Goal: Information Seeking & Learning: Learn about a topic

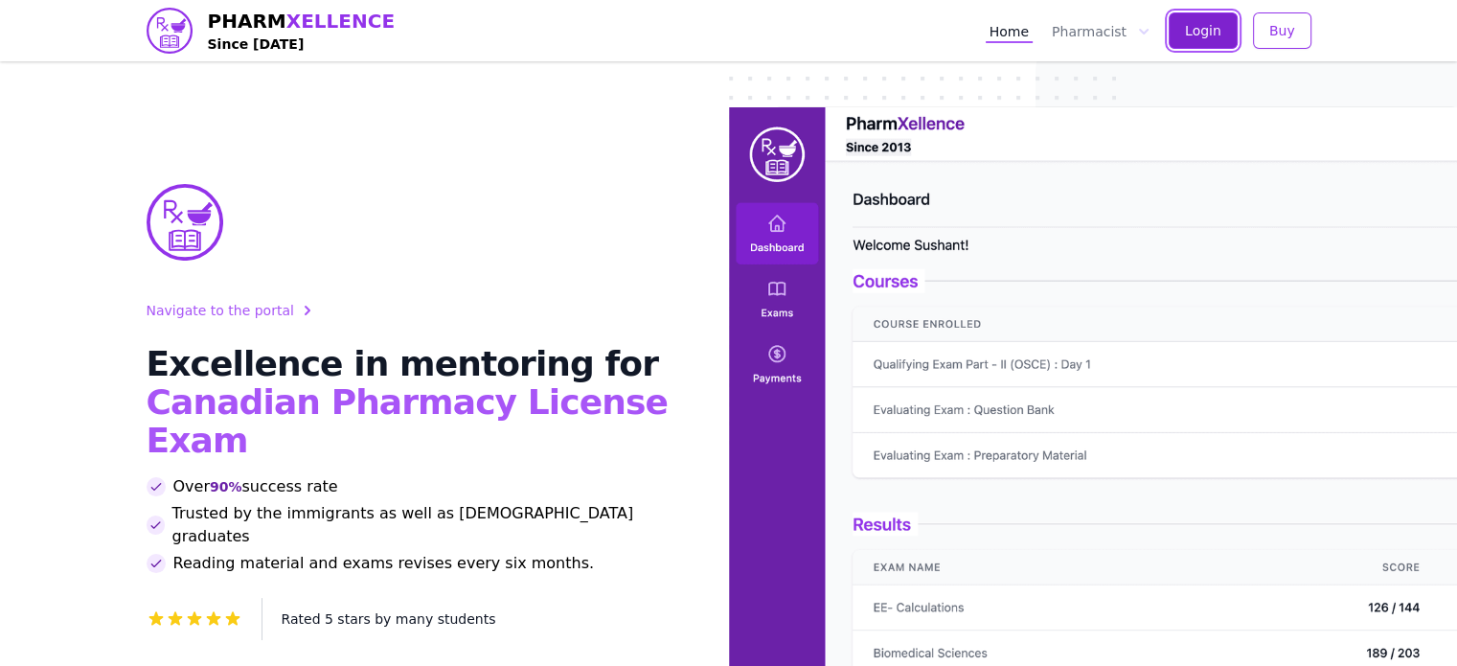
click at [1222, 27] on span "Login" at bounding box center [1203, 30] width 36 height 19
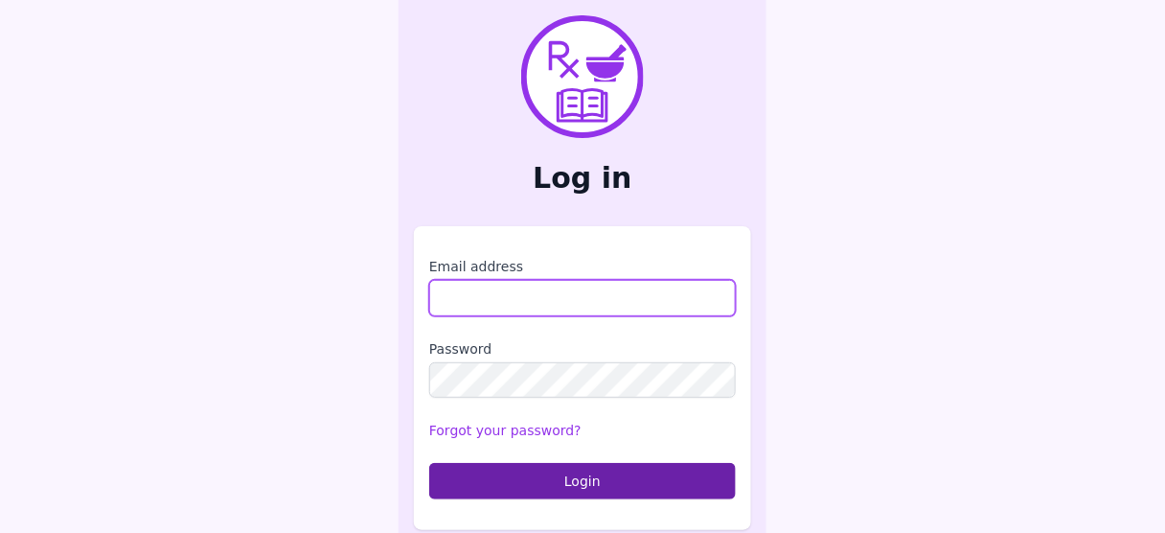
click at [517, 284] on input "Email address" at bounding box center [582, 298] width 307 height 36
type input "**********"
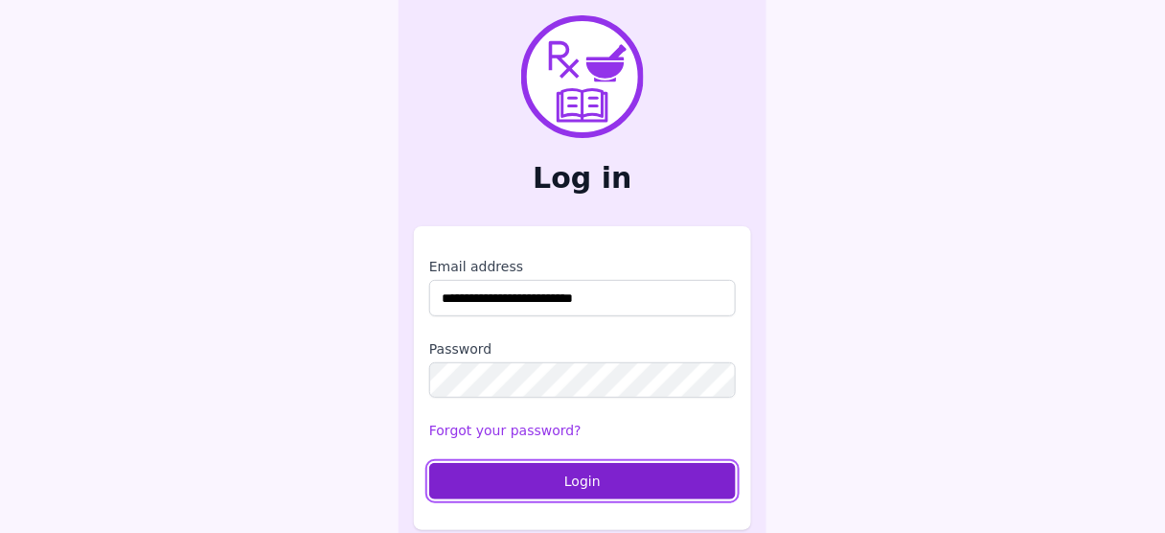
click at [565, 469] on button "Login" at bounding box center [582, 481] width 307 height 36
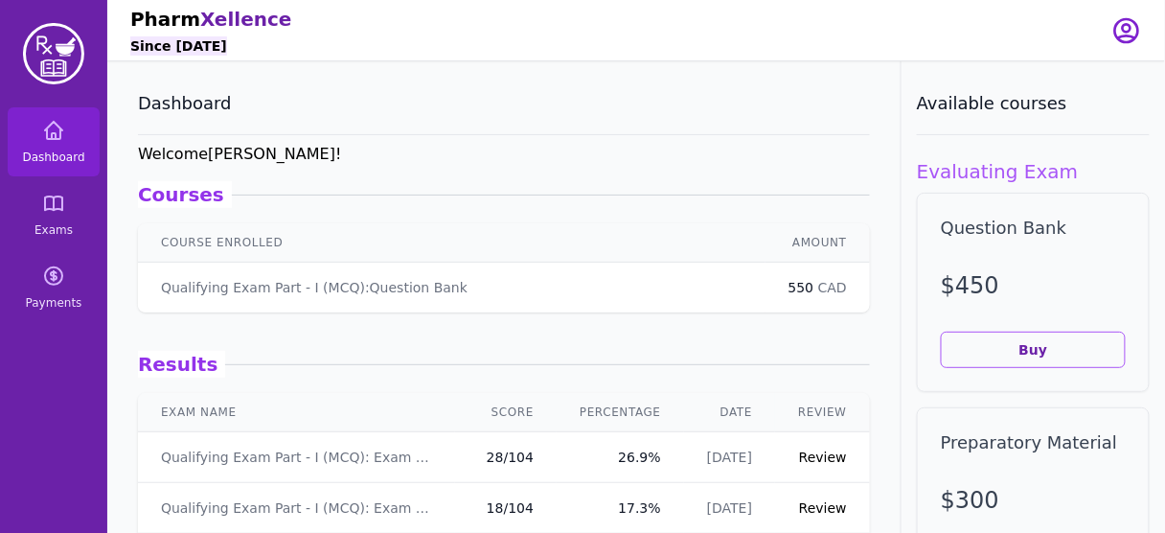
click at [801, 454] on link "Review" at bounding box center [823, 456] width 48 height 15
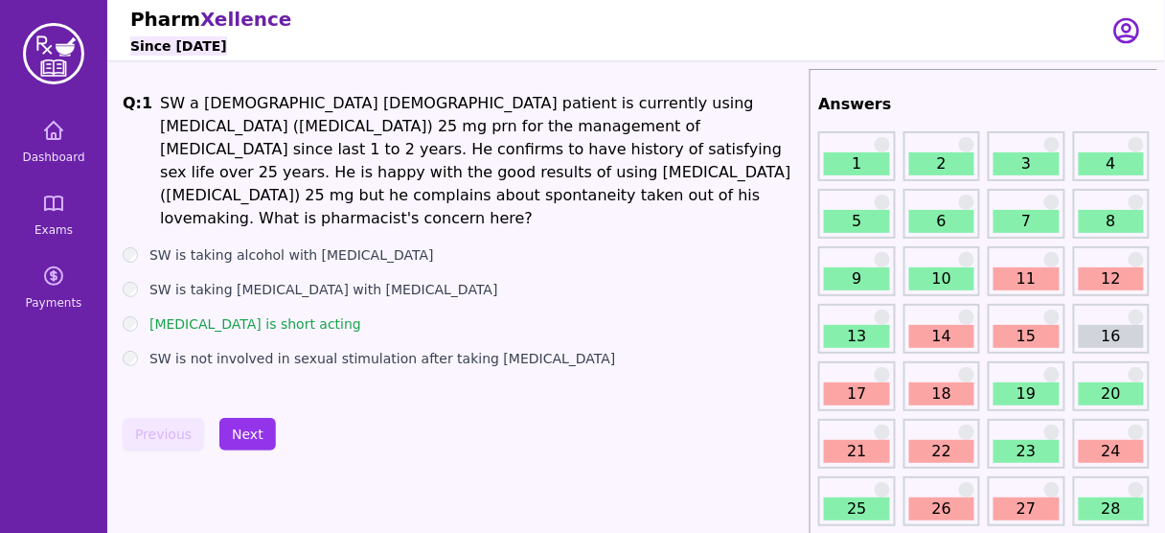
click at [1025, 226] on link "7" at bounding box center [1026, 221] width 65 height 23
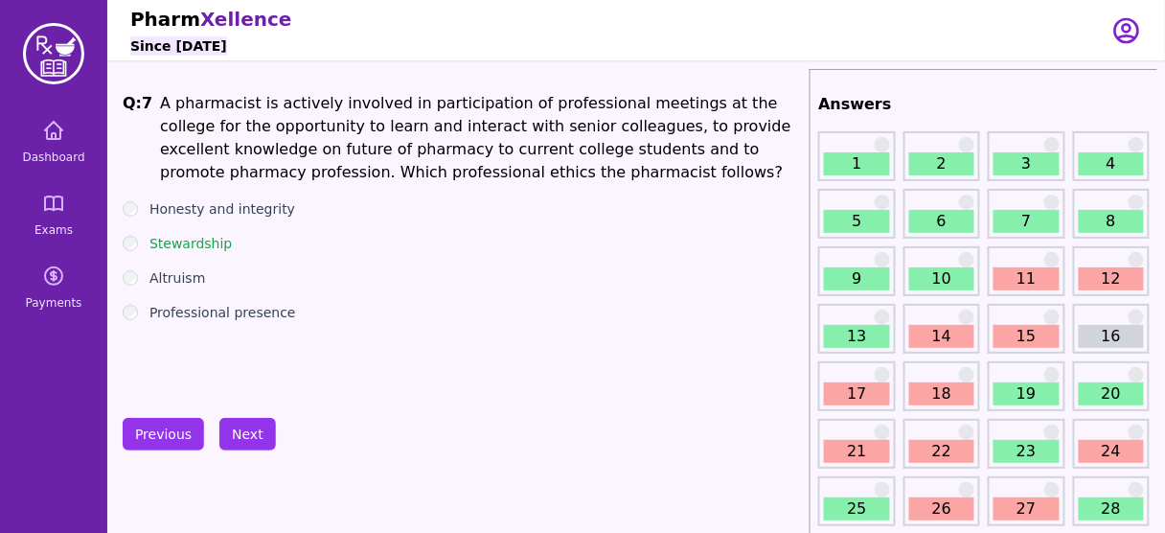
click at [880, 163] on link "1" at bounding box center [856, 163] width 65 height 23
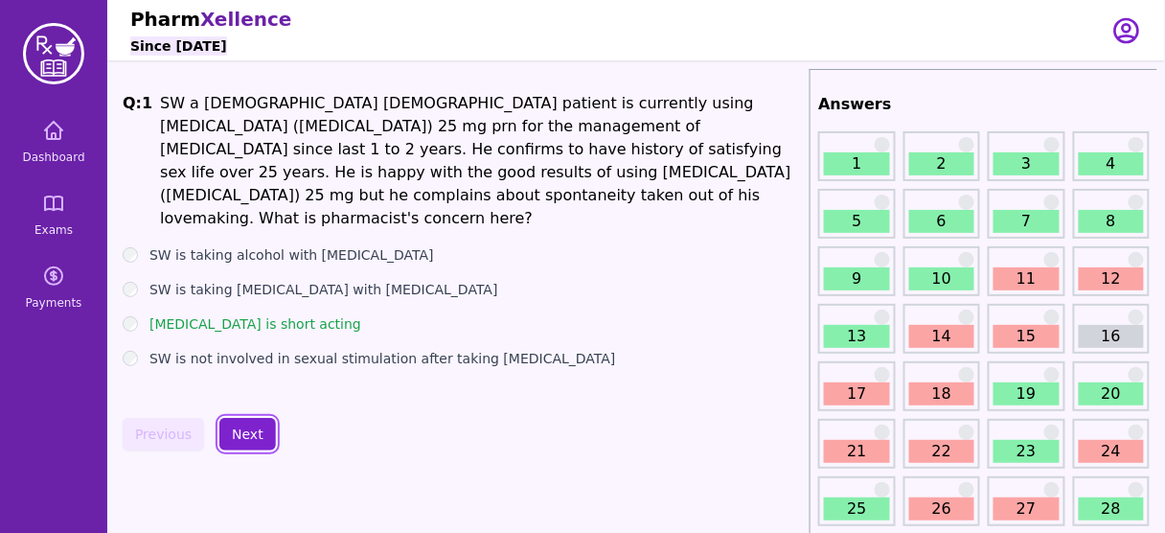
click at [247, 428] on button "Next" at bounding box center [247, 434] width 57 height 33
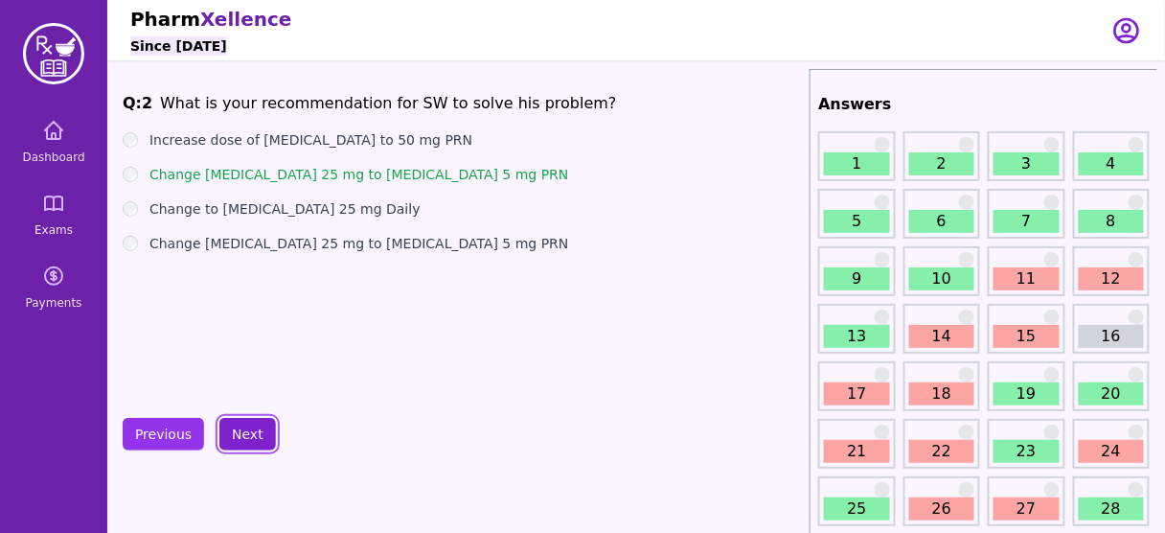
click at [247, 428] on button "Next" at bounding box center [247, 434] width 57 height 33
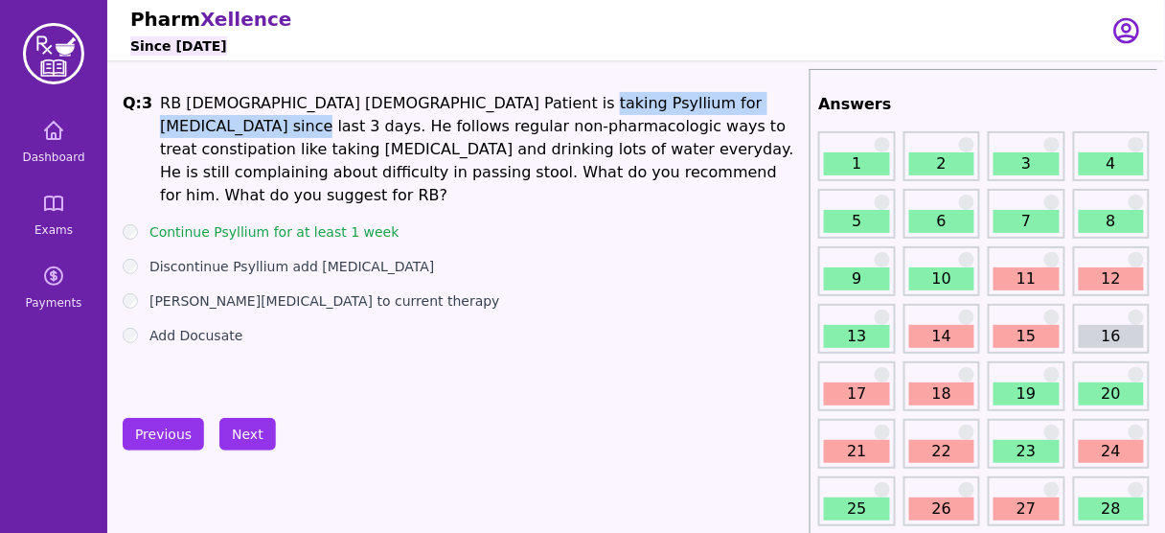
drag, startPoint x: 497, startPoint y: 100, endPoint x: 756, endPoint y: 104, distance: 258.8
click at [756, 104] on h1 "RB [DEMOGRAPHIC_DATA] [DEMOGRAPHIC_DATA] Patient is taking Psyllium for [MEDICA…" at bounding box center [481, 149] width 642 height 115
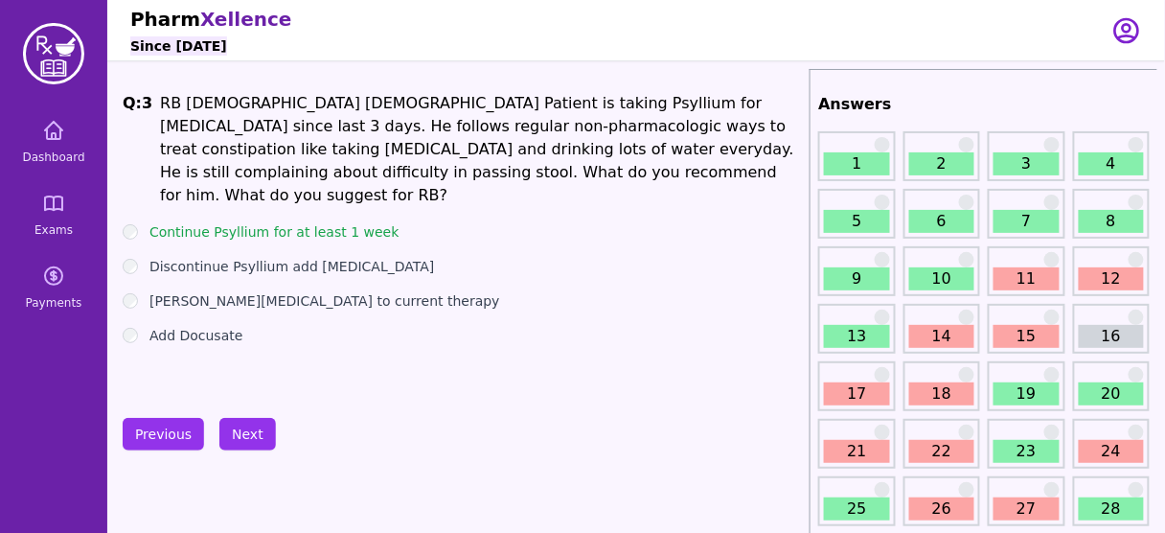
click at [663, 117] on h1 "RB [DEMOGRAPHIC_DATA] [DEMOGRAPHIC_DATA] Patient is taking Psyllium for [MEDICA…" at bounding box center [481, 149] width 642 height 115
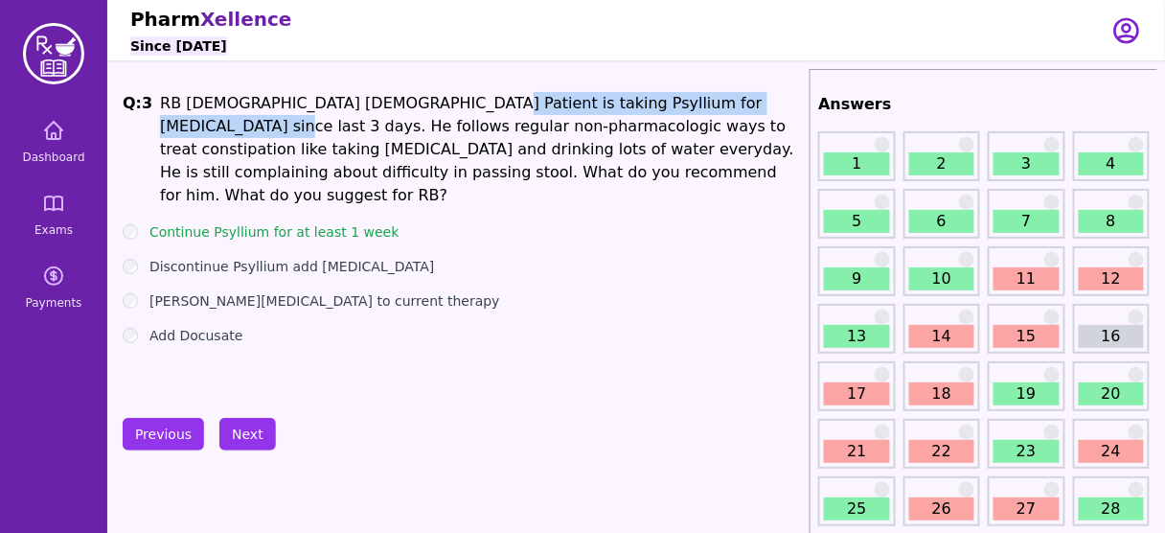
drag, startPoint x: 409, startPoint y: 102, endPoint x: 745, endPoint y: 102, distance: 336.3
click at [745, 102] on h1 "RB [DEMOGRAPHIC_DATA] [DEMOGRAPHIC_DATA] Patient is taking Psyllium for [MEDICA…" at bounding box center [481, 149] width 642 height 115
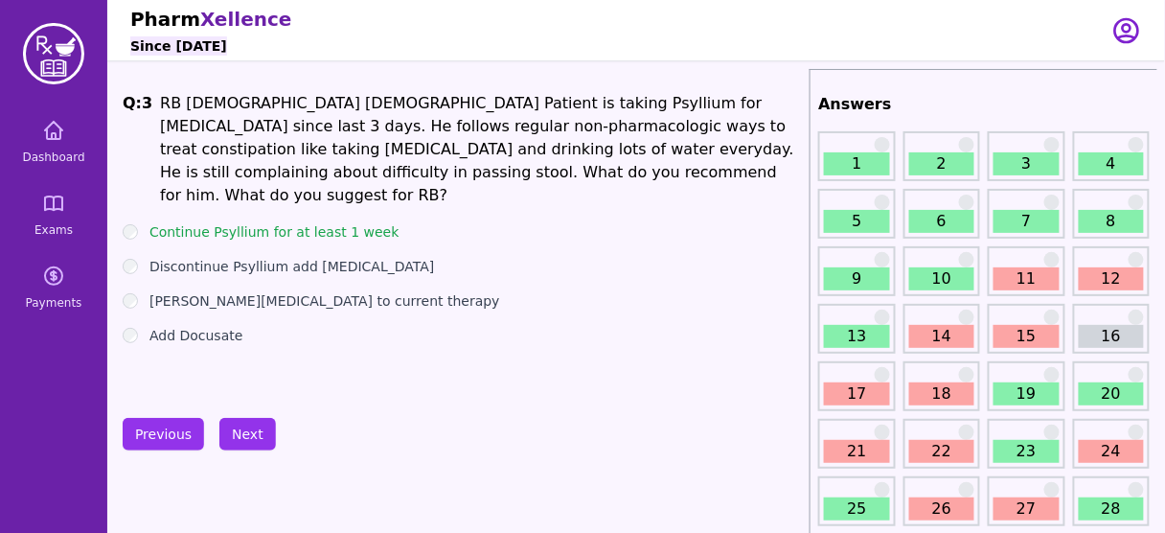
drag, startPoint x: 376, startPoint y: 242, endPoint x: 397, endPoint y: 245, distance: 21.3
click at [397, 257] on div "Discontinue Psyllium add [MEDICAL_DATA]" at bounding box center [462, 266] width 679 height 19
click at [246, 440] on button "Next" at bounding box center [247, 434] width 57 height 33
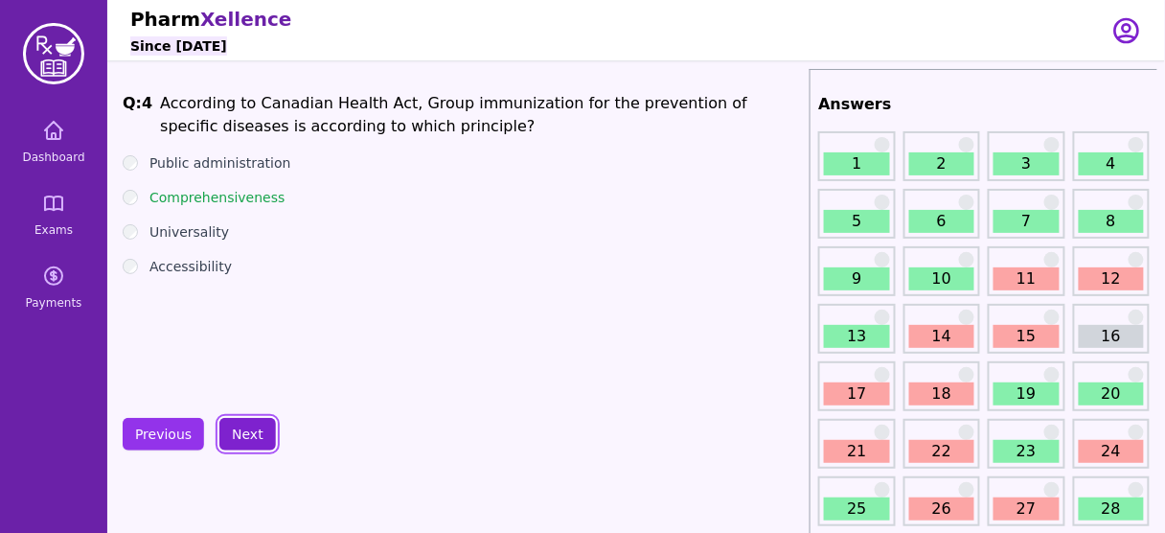
click at [235, 426] on button "Next" at bounding box center [247, 434] width 57 height 33
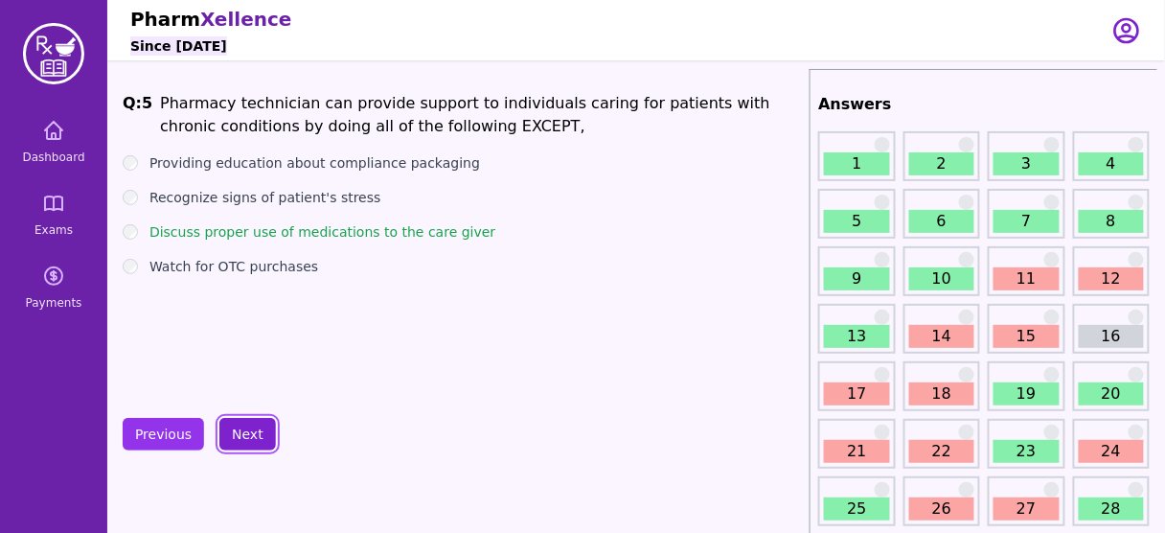
click at [235, 425] on button "Next" at bounding box center [247, 434] width 57 height 33
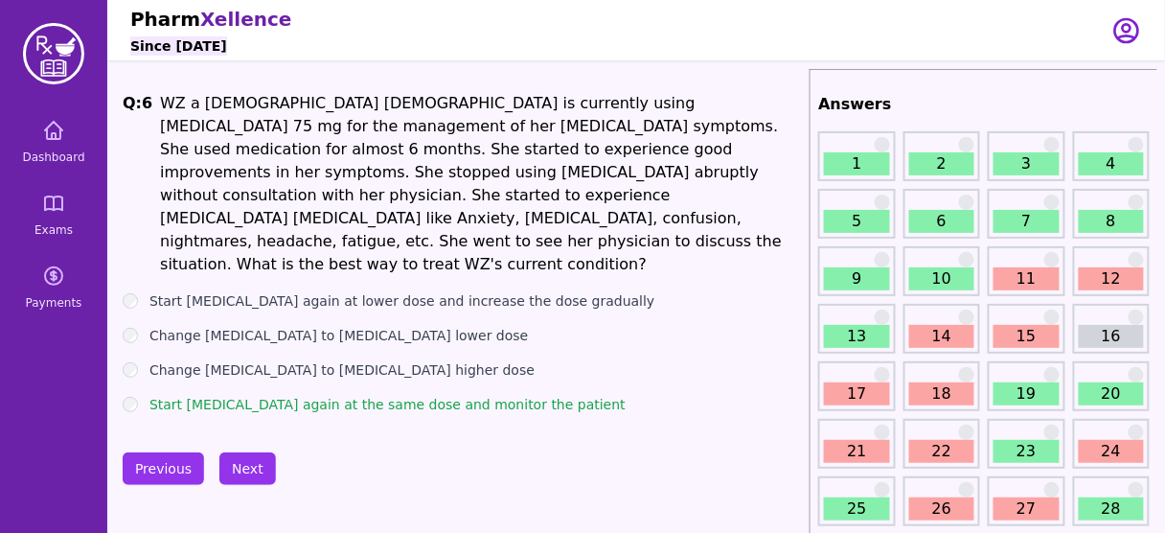
drag, startPoint x: 429, startPoint y: 292, endPoint x: 445, endPoint y: 287, distance: 16.1
click at [445, 326] on div "Change [MEDICAL_DATA] to [MEDICAL_DATA] lower dose" at bounding box center [462, 335] width 679 height 19
drag, startPoint x: 199, startPoint y: 200, endPoint x: 461, endPoint y: 206, distance: 261.7
click at [461, 206] on h1 "WZ a [DEMOGRAPHIC_DATA] [DEMOGRAPHIC_DATA] is currently using [MEDICAL_DATA] 75…" at bounding box center [481, 184] width 642 height 184
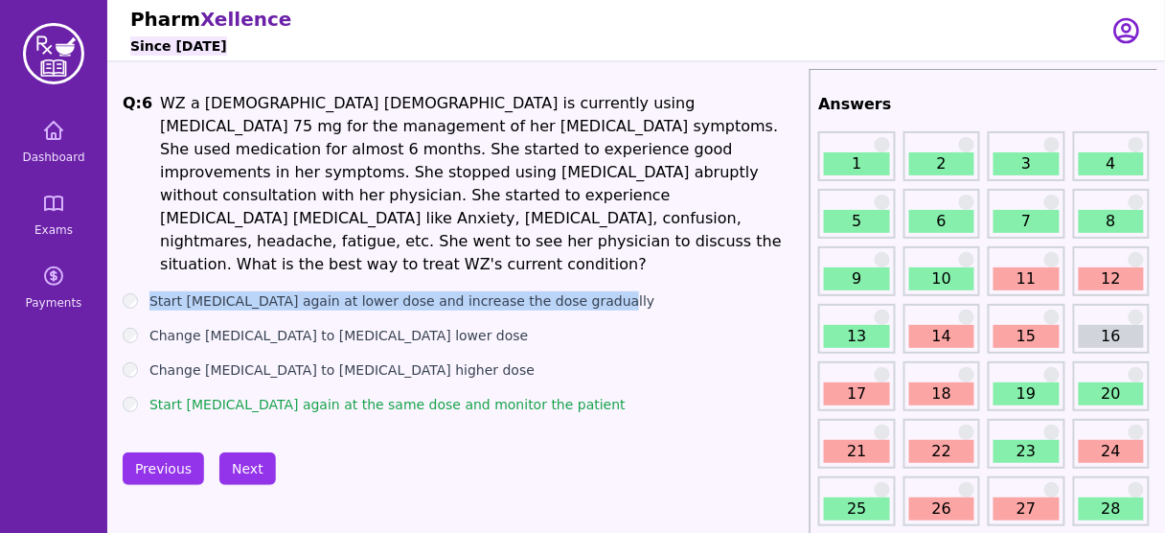
drag, startPoint x: 601, startPoint y: 260, endPoint x: 151, endPoint y: 242, distance: 449.7
click at [151, 242] on div "Q: 6 WZ a [DEMOGRAPHIC_DATA] [DEMOGRAPHIC_DATA] is currently using [MEDICAL_DAT…" at bounding box center [462, 253] width 679 height 322
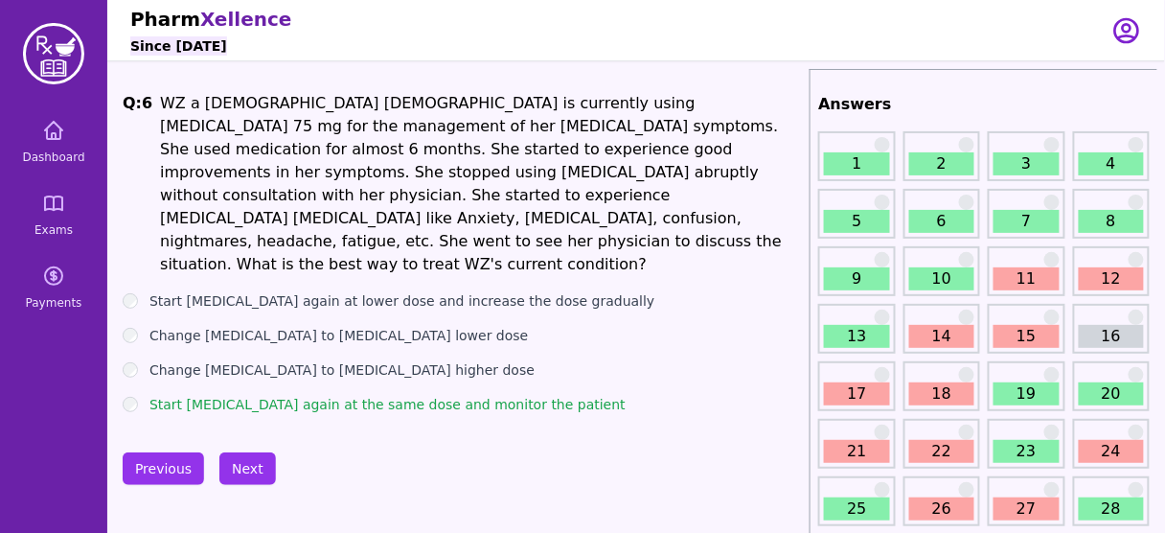
click at [543, 291] on ul "Start [MEDICAL_DATA] again at lower dose and increase the dose gradually Change…" at bounding box center [462, 352] width 679 height 123
drag, startPoint x: 537, startPoint y: 262, endPoint x: 402, endPoint y: 258, distance: 134.2
click at [402, 291] on div "Start [MEDICAL_DATA] again at lower dose and increase the dose gradually" at bounding box center [462, 300] width 679 height 19
click at [238, 452] on button "Next" at bounding box center [247, 468] width 57 height 33
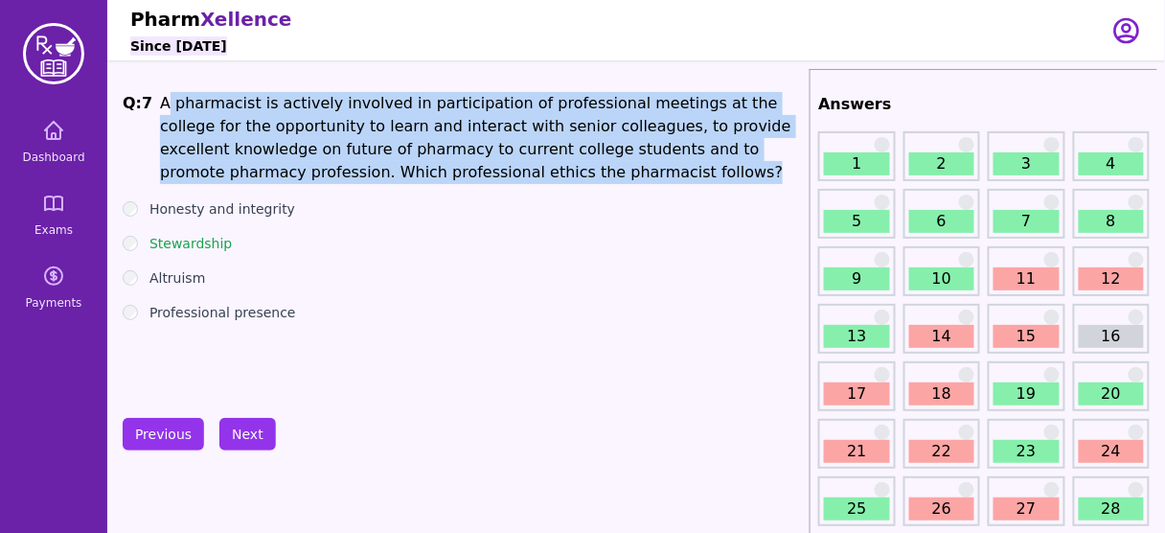
drag, startPoint x: 444, startPoint y: 173, endPoint x: 165, endPoint y: 104, distance: 287.2
click at [165, 104] on h1 "A pharmacist is actively involved in participation of professional meetings at …" at bounding box center [481, 138] width 642 height 92
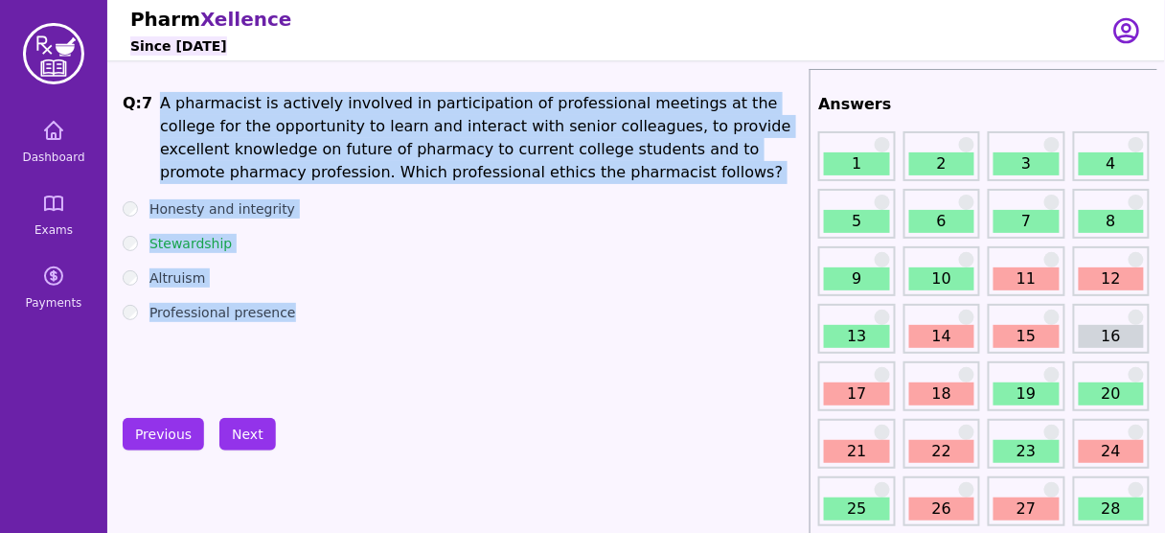
drag, startPoint x: 291, startPoint y: 313, endPoint x: 151, endPoint y: 112, distance: 245.1
click at [151, 112] on div "Q: 7 A pharmacist is actively involved in participation of professional meeting…" at bounding box center [462, 235] width 679 height 287
copy div "A pharmacist is actively involved in participation of professional meetings at …"
click at [240, 438] on button "Next" at bounding box center [247, 434] width 57 height 33
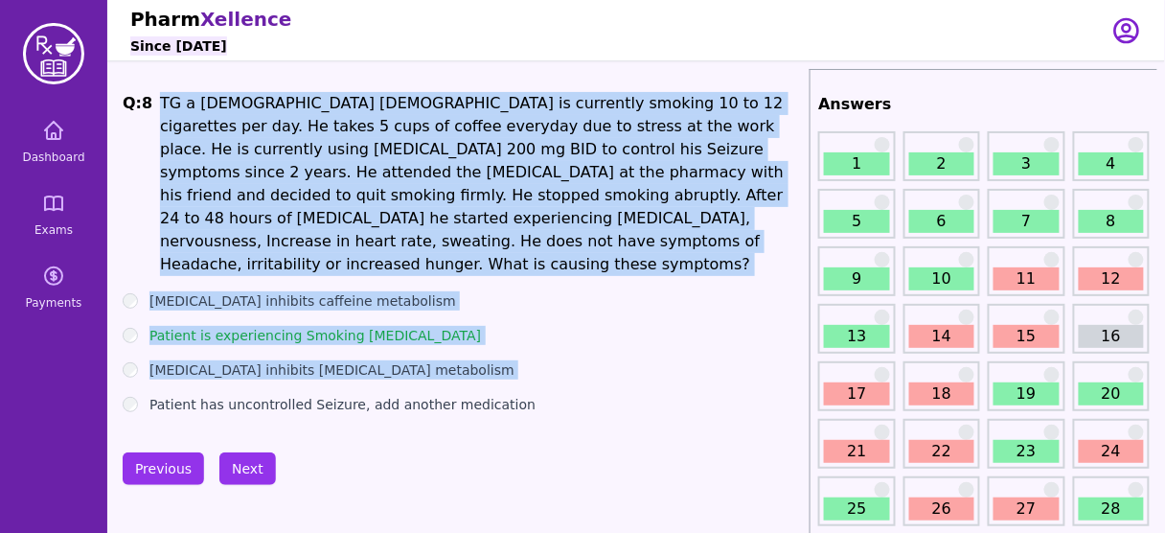
click at [455, 291] on ul "[MEDICAL_DATA] inhibits caffeine metabolism Patient is experiencing Smoking [ME…" at bounding box center [462, 352] width 679 height 123
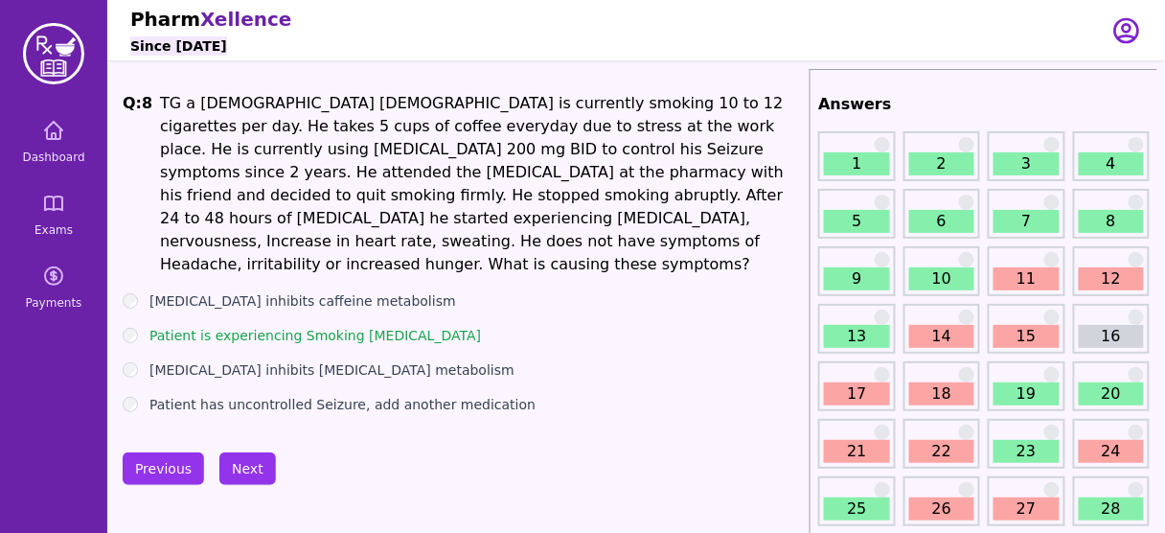
click at [357, 452] on div "Previous Next" at bounding box center [462, 468] width 679 height 33
click at [243, 452] on button "Next" at bounding box center [247, 468] width 57 height 33
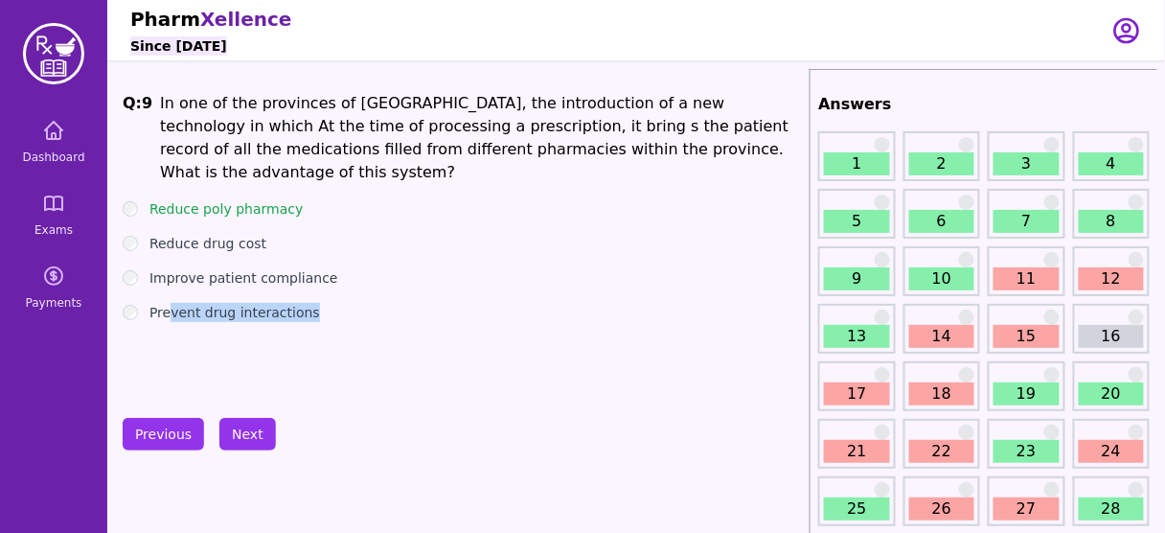
drag, startPoint x: 327, startPoint y: 290, endPoint x: 172, endPoint y: 286, distance: 155.3
click at [172, 303] on div "Prevent drug interactions" at bounding box center [462, 312] width 679 height 19
click at [465, 199] on div "Reduce poly pharmacy" at bounding box center [462, 208] width 679 height 19
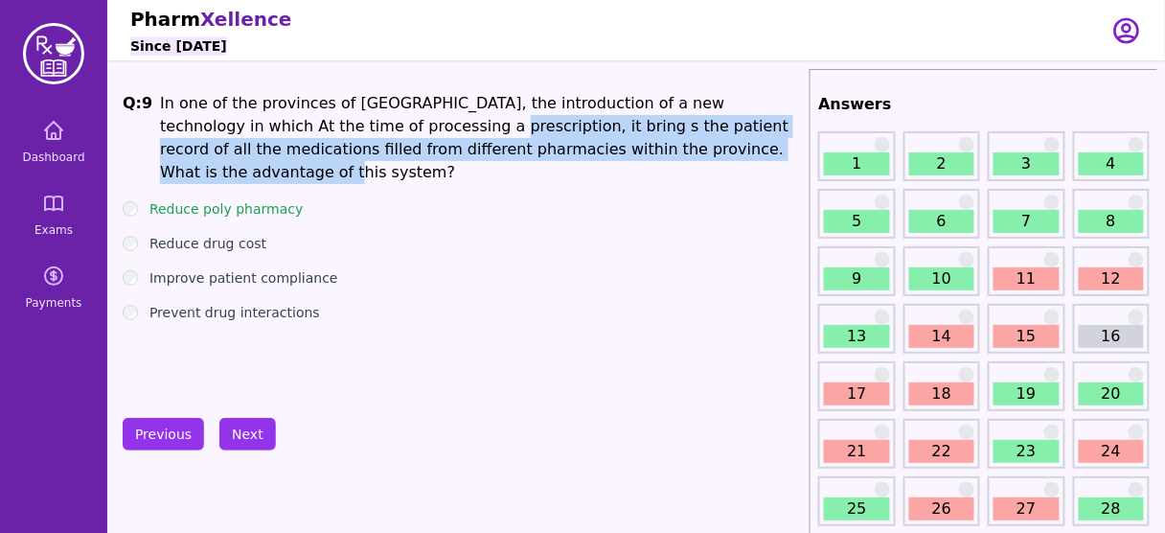
drag, startPoint x: 635, startPoint y: 152, endPoint x: 319, endPoint y: 134, distance: 316.7
click at [319, 134] on h1 "In one of the provinces of [GEOGRAPHIC_DATA], the introduction of a new technol…" at bounding box center [481, 138] width 642 height 92
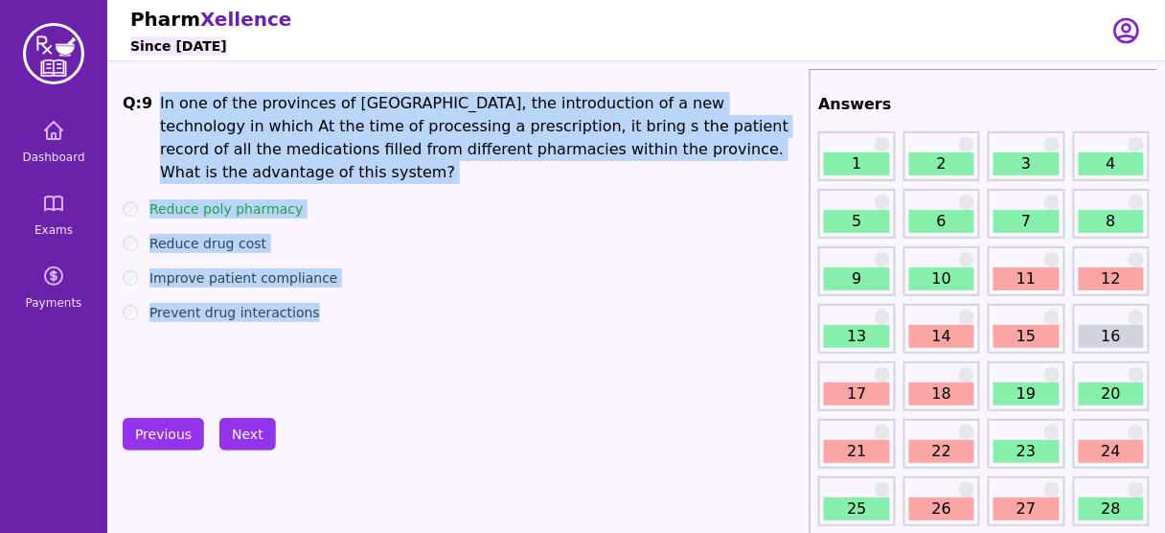
drag, startPoint x: 153, startPoint y: 108, endPoint x: 353, endPoint y: 297, distance: 274.5
click at [353, 297] on div "Q: 9 In one of the provinces of [GEOGRAPHIC_DATA], the introduction of a new te…" at bounding box center [462, 235] width 679 height 287
click at [493, 128] on h1 "In one of the provinces of [GEOGRAPHIC_DATA], the introduction of a new technol…" at bounding box center [481, 138] width 642 height 92
drag, startPoint x: 310, startPoint y: 288, endPoint x: 145, endPoint y: 106, distance: 246.2
click at [145, 106] on div "Q: 9 In one of the provinces of [GEOGRAPHIC_DATA], the introduction of a new te…" at bounding box center [462, 235] width 679 height 287
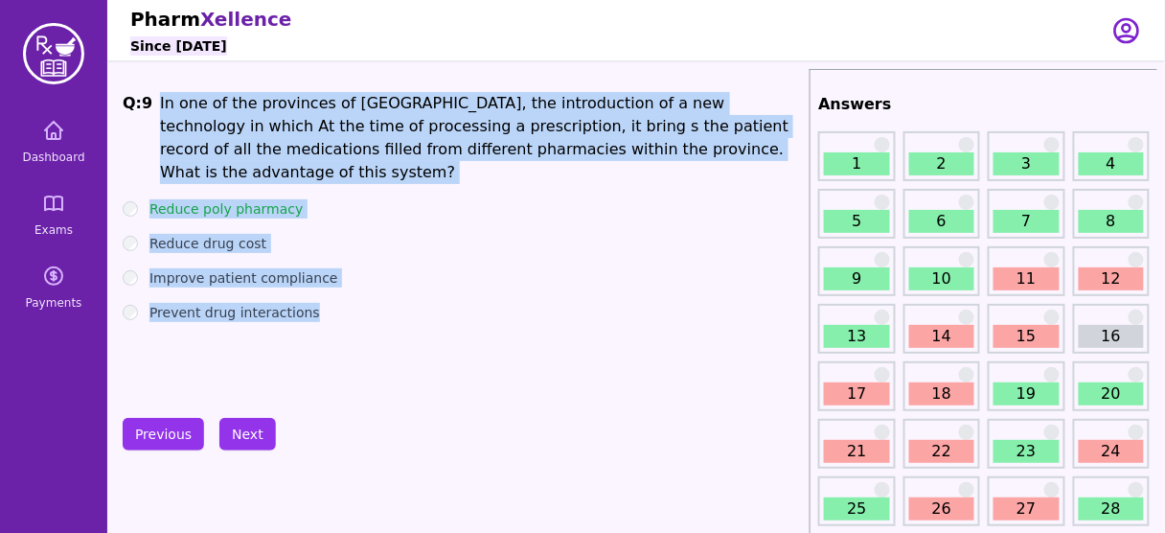
copy div "In one of the provinces of [GEOGRAPHIC_DATA], the introduction of a new technol…"
click at [364, 303] on div "Prevent drug interactions" at bounding box center [462, 312] width 679 height 19
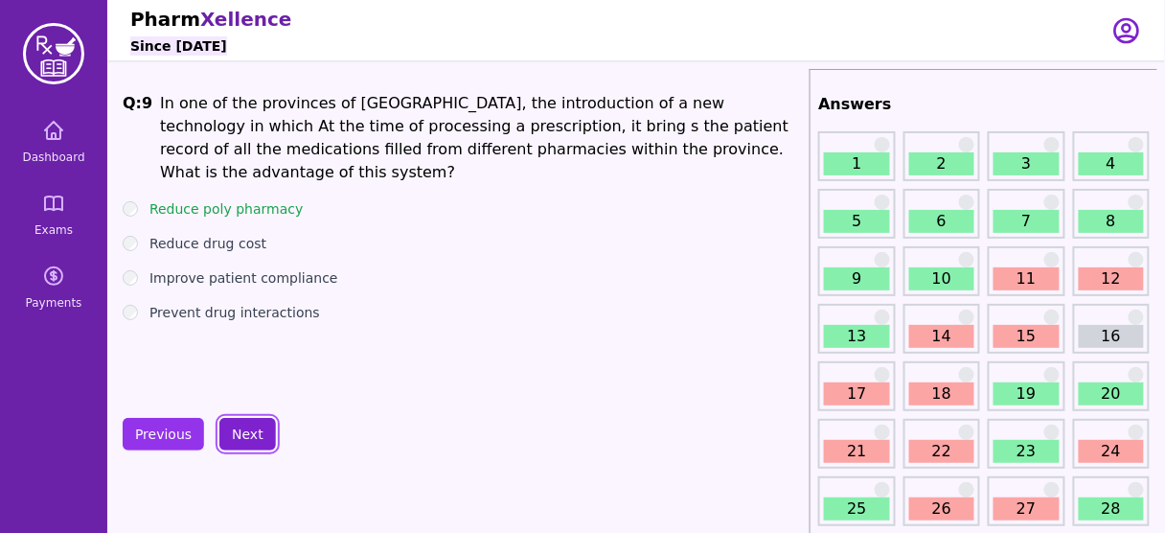
click at [248, 425] on button "Next" at bounding box center [247, 434] width 57 height 33
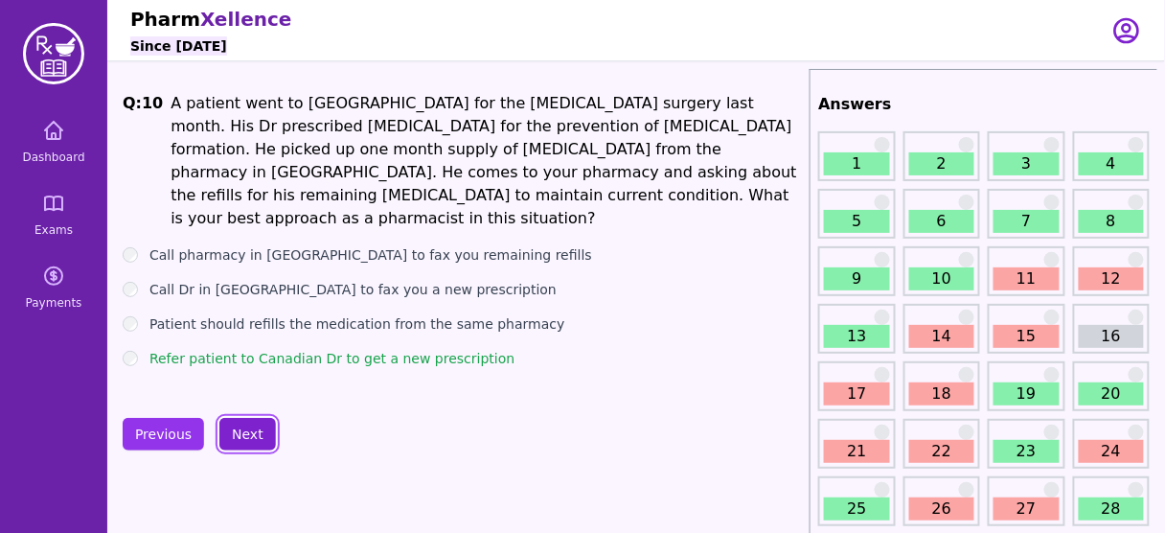
click at [248, 428] on button "Next" at bounding box center [247, 434] width 57 height 33
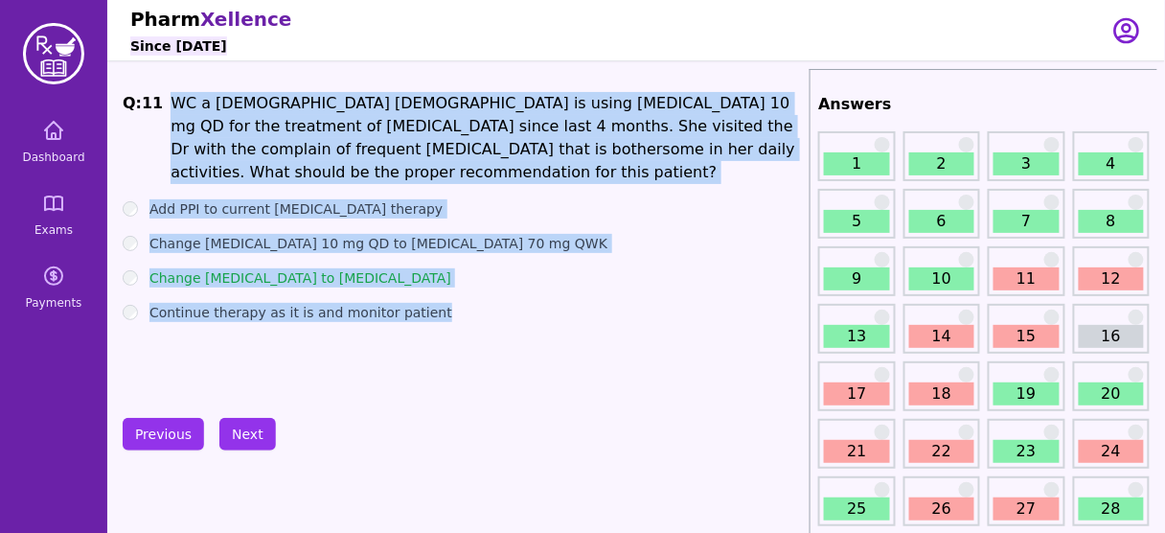
drag, startPoint x: 441, startPoint y: 323, endPoint x: 159, endPoint y: 111, distance: 352.4
click at [159, 111] on div "Q: 11 WC a [DEMOGRAPHIC_DATA] [DEMOGRAPHIC_DATA] is using [MEDICAL_DATA] 10 mg …" at bounding box center [462, 235] width 679 height 287
copy div "WC a [DEMOGRAPHIC_DATA] [DEMOGRAPHIC_DATA] is using [MEDICAL_DATA] 10 mg QD for…"
click at [429, 141] on h1 "WC a [DEMOGRAPHIC_DATA] [DEMOGRAPHIC_DATA] is using [MEDICAL_DATA] 10 mg QD for…" at bounding box center [486, 138] width 631 height 92
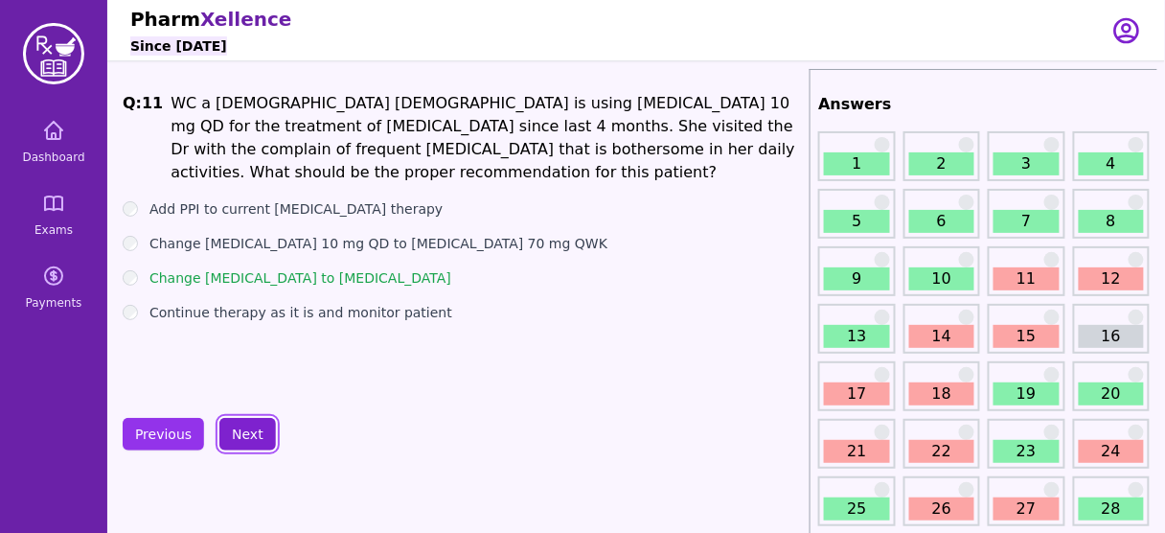
click at [246, 428] on button "Next" at bounding box center [247, 434] width 57 height 33
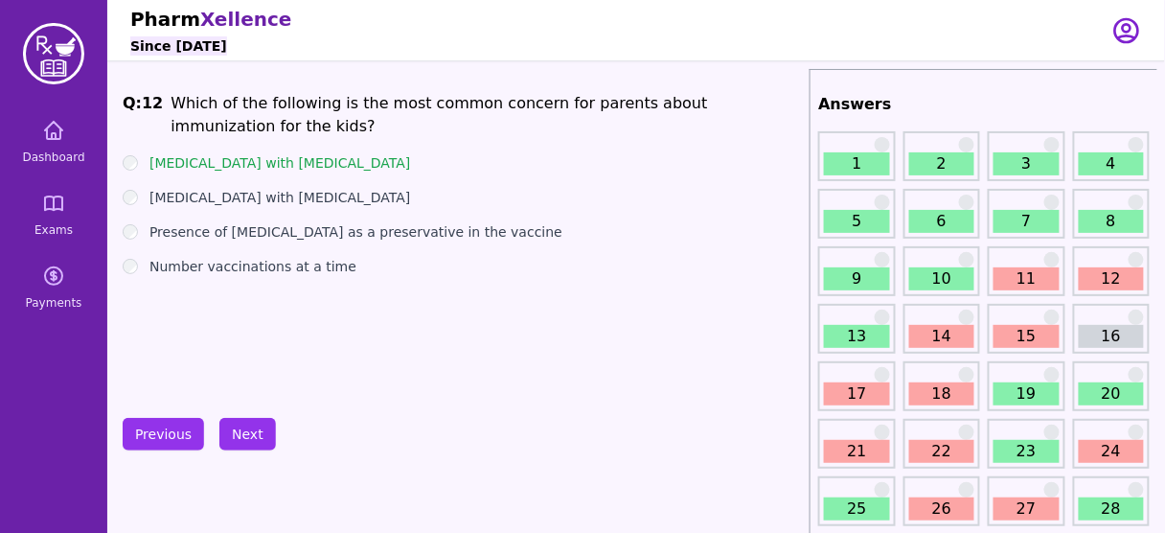
click at [309, 165] on div "[MEDICAL_DATA] with [MEDICAL_DATA]" at bounding box center [462, 162] width 679 height 19
click at [258, 425] on button "Next" at bounding box center [247, 434] width 57 height 33
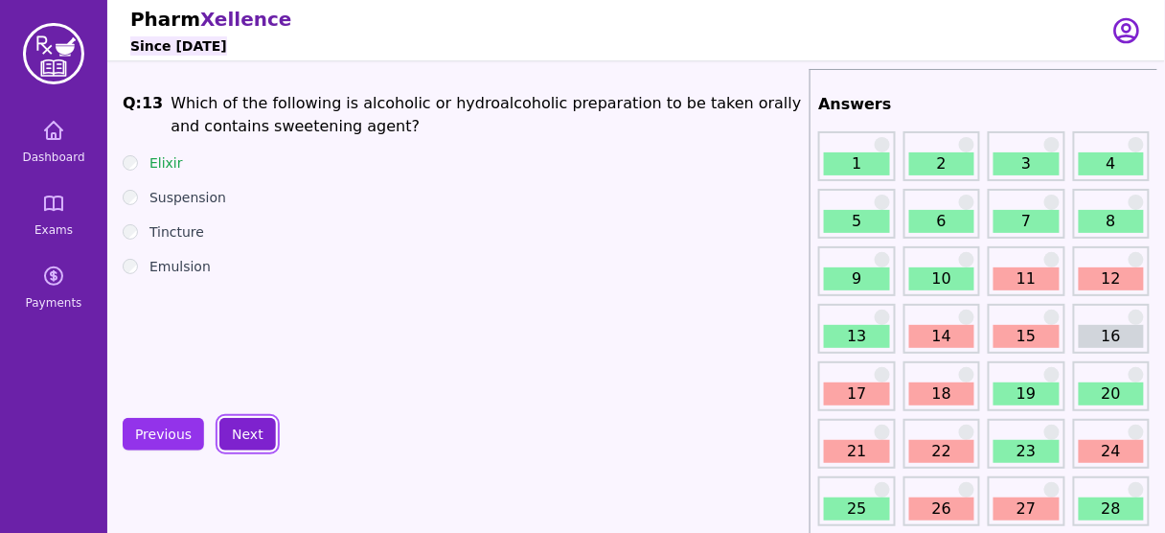
click at [258, 425] on button "Next" at bounding box center [247, 434] width 57 height 33
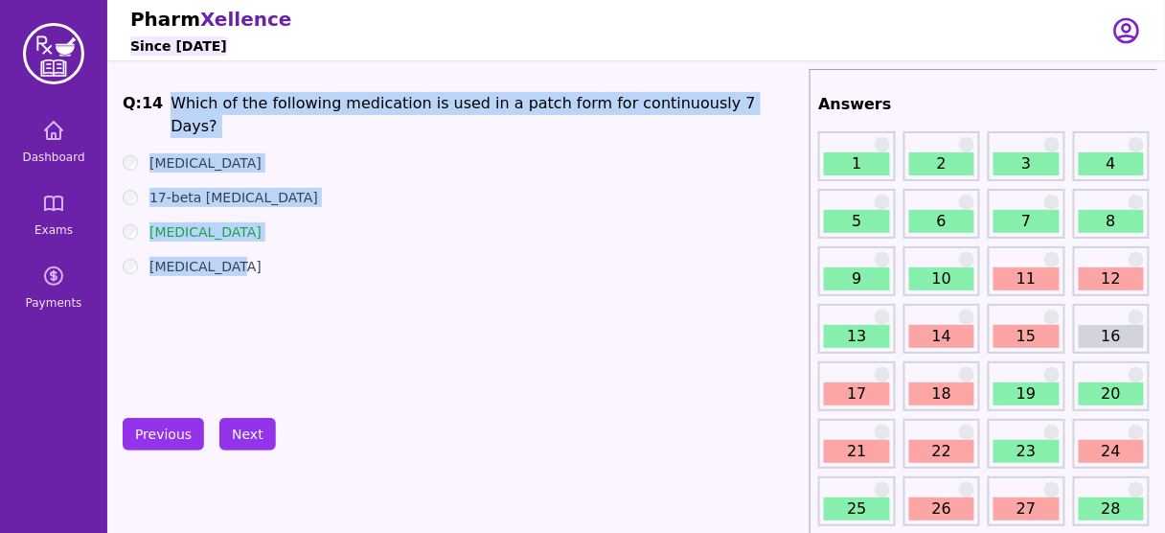
drag, startPoint x: 237, startPoint y: 253, endPoint x: 167, endPoint y: 107, distance: 161.6
click at [167, 107] on div "Q: 14 Which of the following medication is used in a patch form for continuousl…" at bounding box center [462, 235] width 679 height 287
copy div "Which of the following medication is used in a patch form for continuously 7 Da…"
click at [525, 261] on div "Q: 14 Which of the following medication is used in a patch form for continuousl…" at bounding box center [462, 235] width 679 height 287
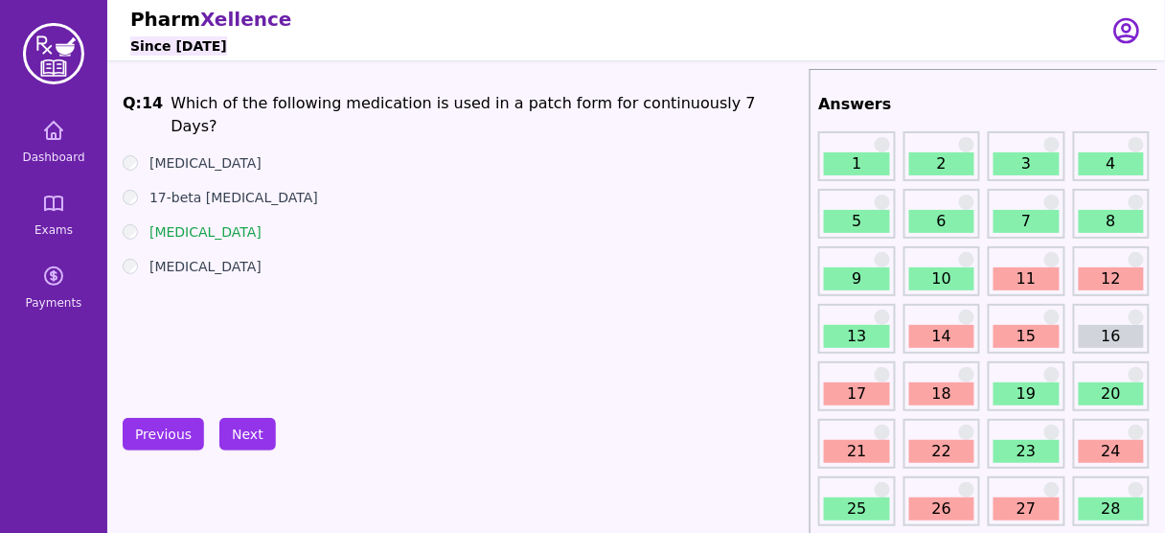
click at [525, 261] on div "Q: 14 Which of the following medication is used in a patch form for continuousl…" at bounding box center [462, 235] width 679 height 287
click at [248, 437] on button "Next" at bounding box center [247, 434] width 57 height 33
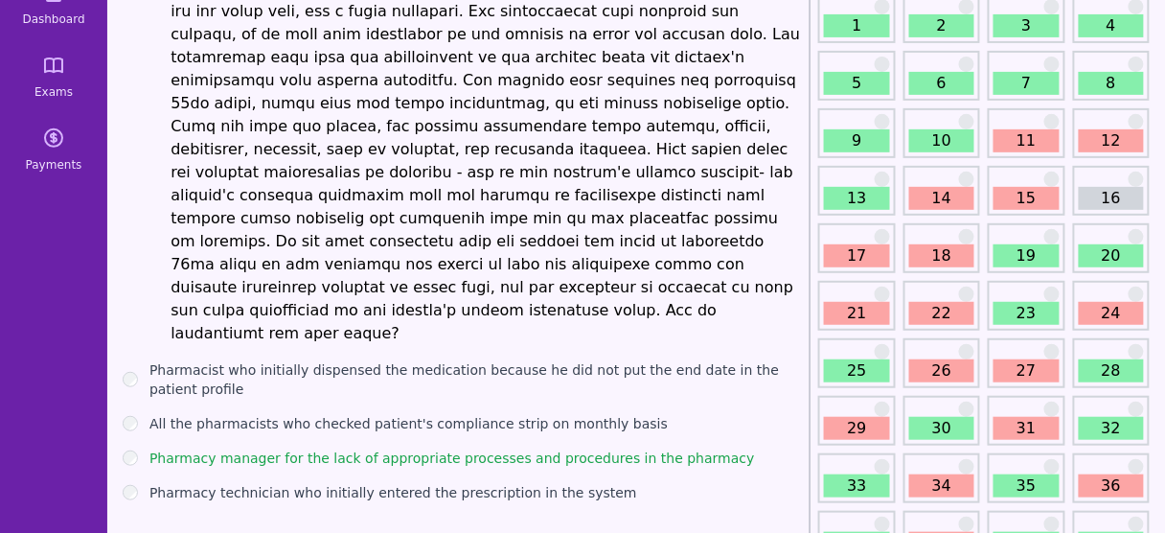
scroll to position [138, 0]
click at [629, 414] on div "All the pharmacists who checked patient's compliance strip on monthly basis" at bounding box center [462, 423] width 679 height 19
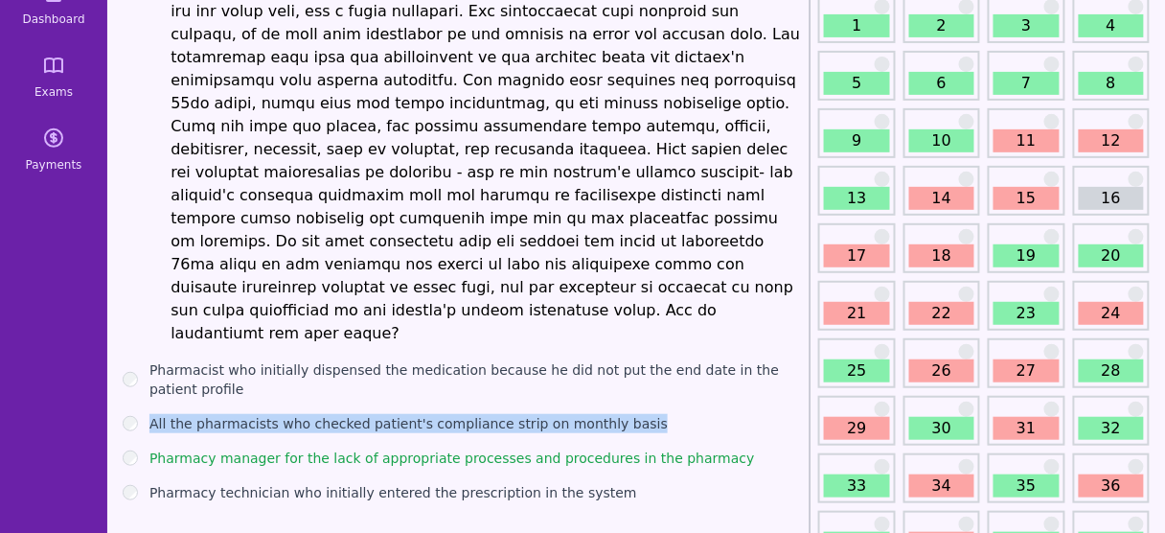
click at [629, 414] on div "All the pharmacists who checked patient's compliance strip on monthly basis" at bounding box center [462, 423] width 679 height 19
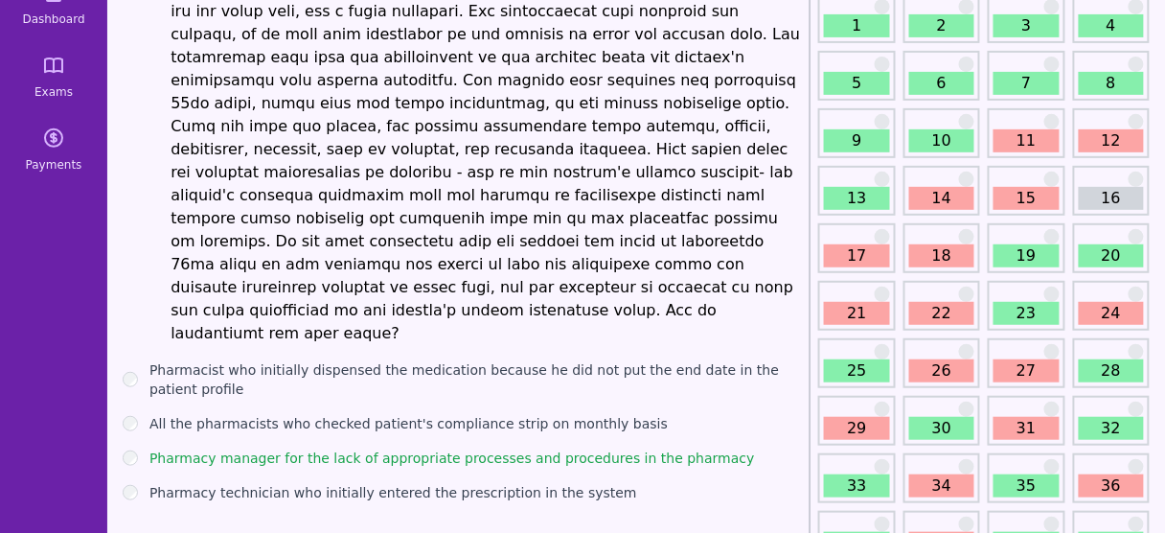
click at [646, 448] on label "Pharmacy manager for the lack of appropriate processes and procedures in the ph…" at bounding box center [452, 457] width 606 height 19
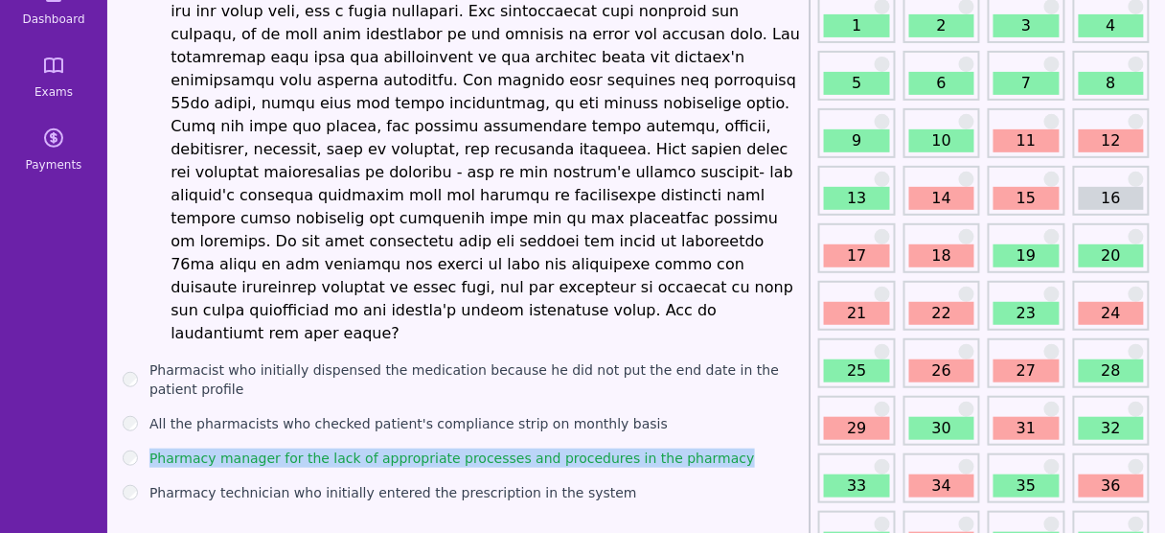
click at [646, 448] on label "Pharmacy manager for the lack of appropriate processes and procedures in the ph…" at bounding box center [452, 457] width 606 height 19
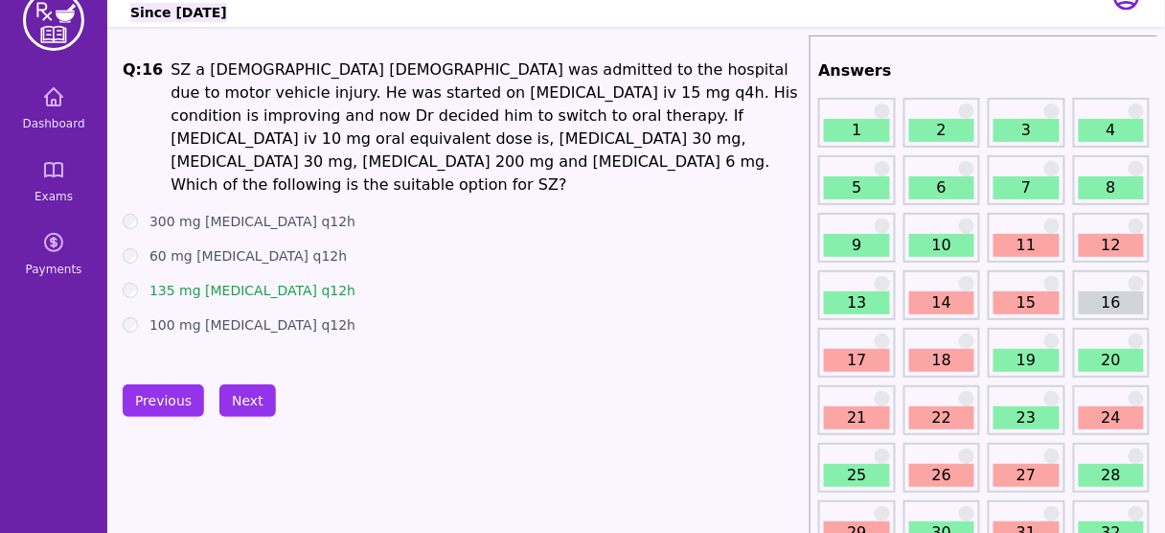
scroll to position [31, 0]
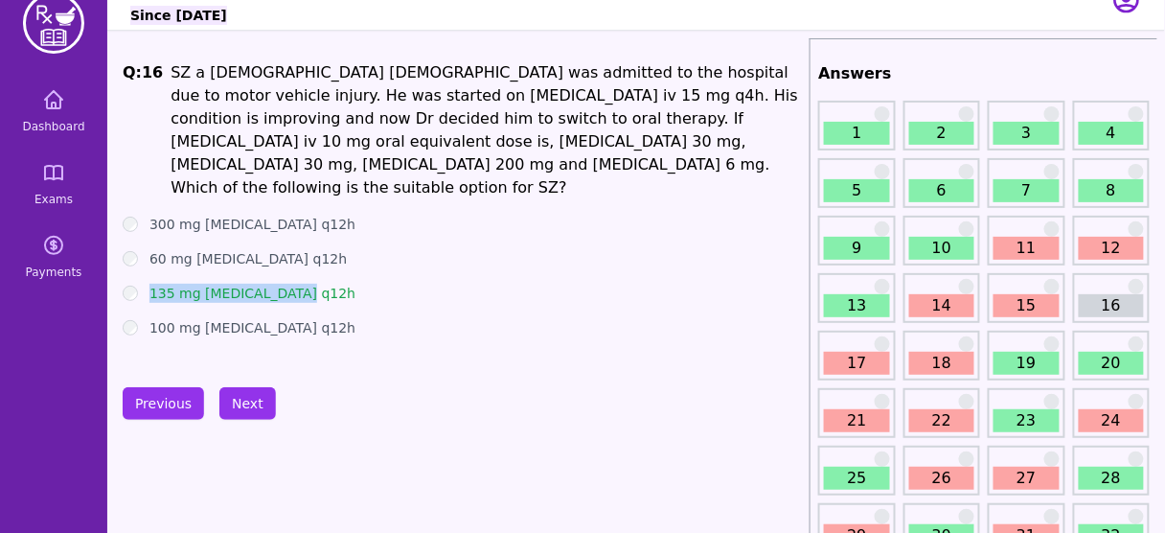
drag, startPoint x: 314, startPoint y: 268, endPoint x: 138, endPoint y: 257, distance: 176.7
click at [138, 257] on ul "300 mg [MEDICAL_DATA] q12h 60 mg [MEDICAL_DATA] q12h 135 mg [MEDICAL_DATA] q12h…" at bounding box center [462, 276] width 679 height 123
click at [401, 318] on div "Q: 16 SZ a [DEMOGRAPHIC_DATA] [DEMOGRAPHIC_DATA] was admitted to the hospital d…" at bounding box center [462, 204] width 679 height 287
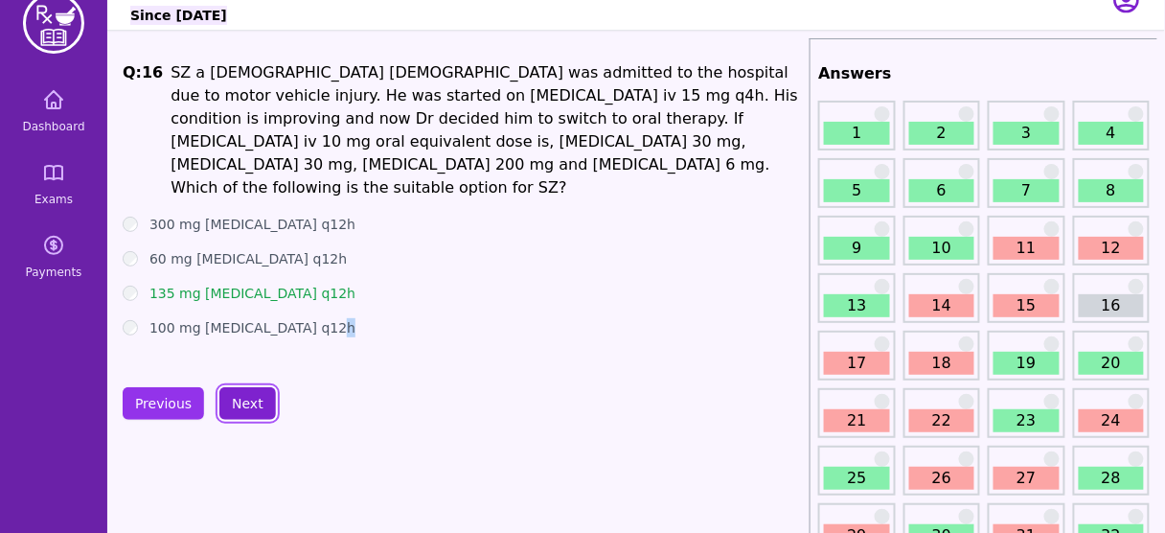
click at [255, 400] on button "Next" at bounding box center [247, 403] width 57 height 33
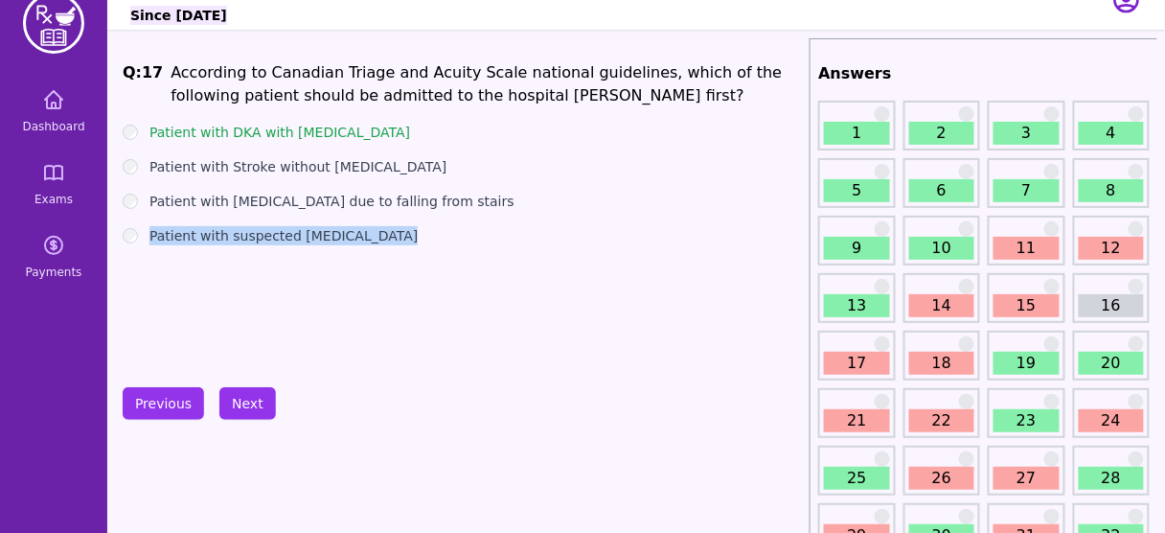
click at [388, 317] on div "Q: 17 According to Canadian Triage and Acuity Scale national guidelines, which …" at bounding box center [462, 204] width 679 height 287
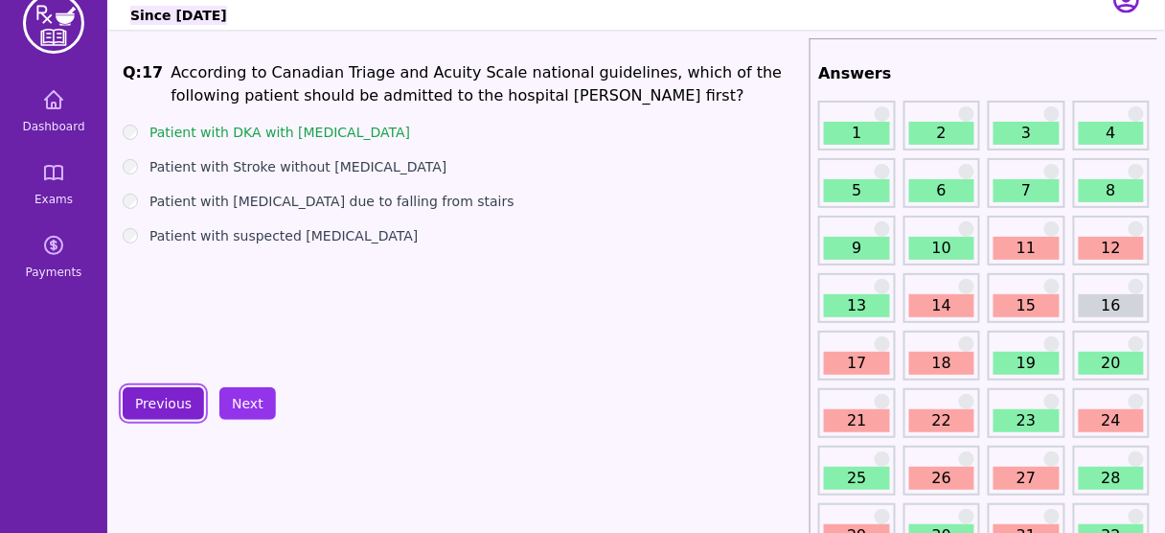
click at [153, 387] on button "Previous" at bounding box center [163, 403] width 81 height 33
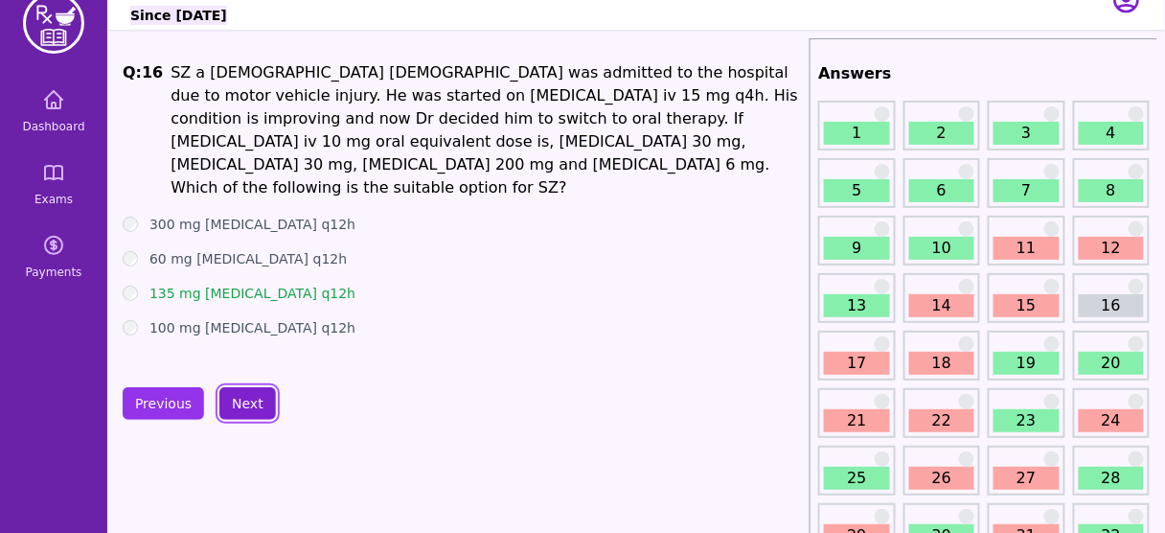
click at [258, 400] on button "Next" at bounding box center [247, 403] width 57 height 33
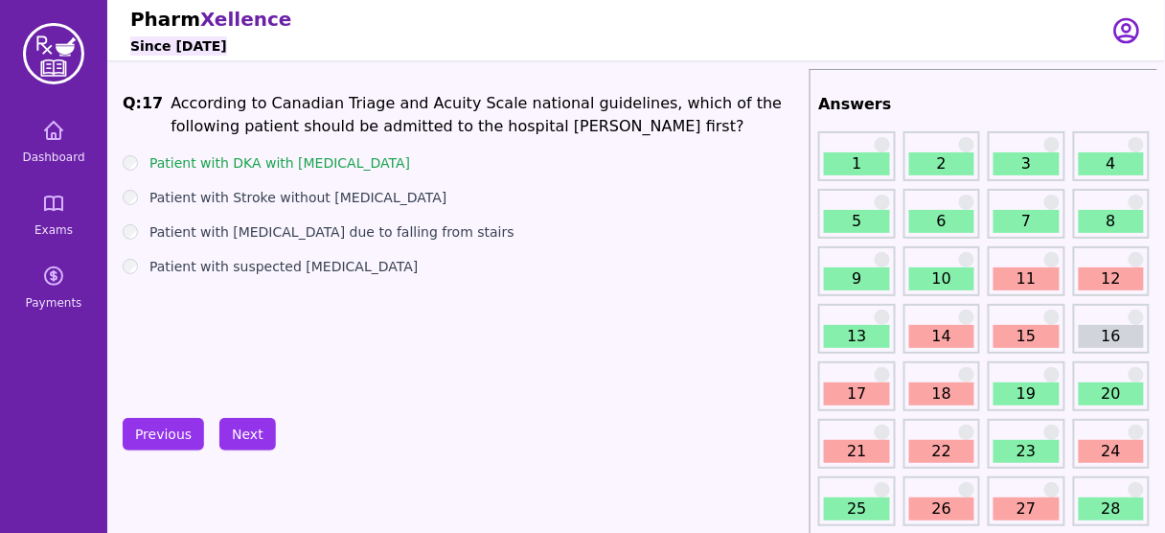
drag, startPoint x: 427, startPoint y: 195, endPoint x: 144, endPoint y: 196, distance: 283.6
click at [144, 196] on div "Patient with Stroke without [MEDICAL_DATA]" at bounding box center [462, 197] width 679 height 19
click at [340, 167] on label "Patient with DKA with [MEDICAL_DATA]" at bounding box center [279, 162] width 261 height 19
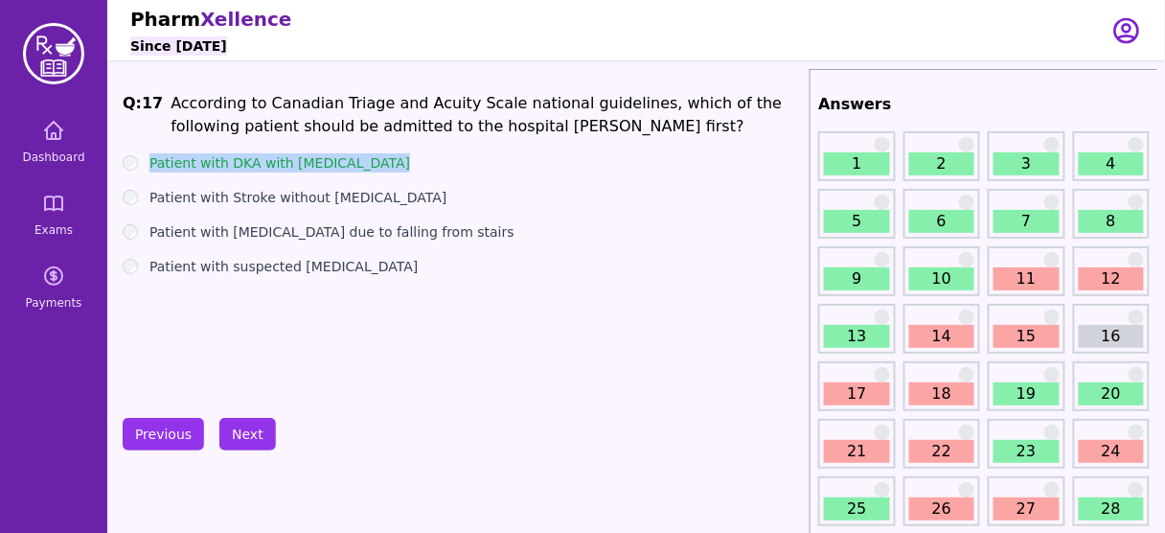
click at [340, 167] on label "Patient with DKA with [MEDICAL_DATA]" at bounding box center [279, 162] width 261 height 19
click at [241, 424] on button "Next" at bounding box center [247, 434] width 57 height 33
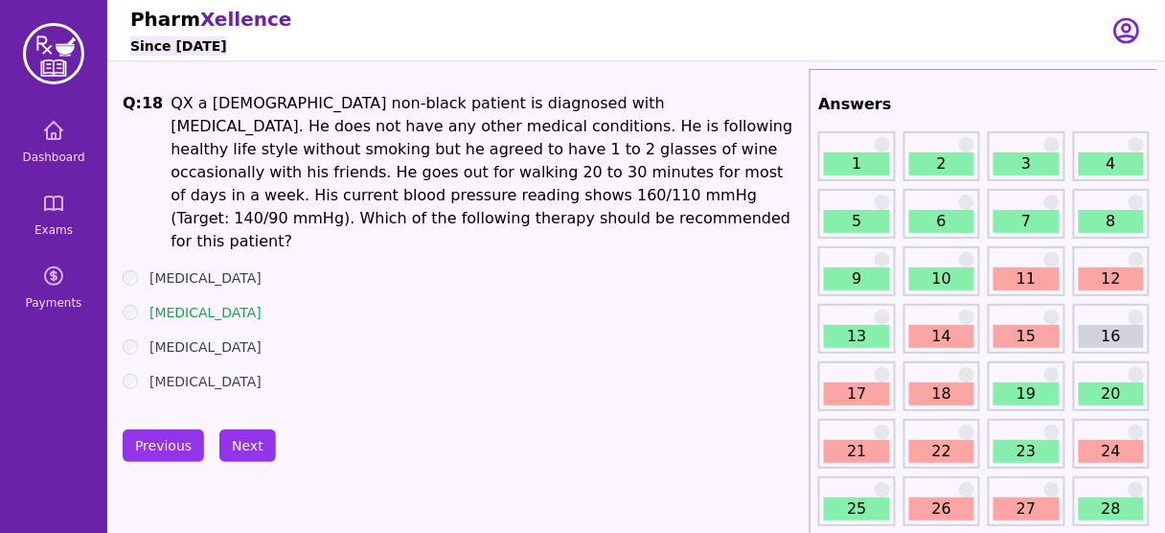
click at [381, 338] on ul "[MEDICAL_DATA] [MEDICAL_DATA] [MEDICAL_DATA] [MEDICAL_DATA]" at bounding box center [462, 329] width 679 height 123
click at [284, 106] on h1 "QX a [DEMOGRAPHIC_DATA] non-black patient is diagnosed with [MEDICAL_DATA]. He …" at bounding box center [486, 172] width 631 height 161
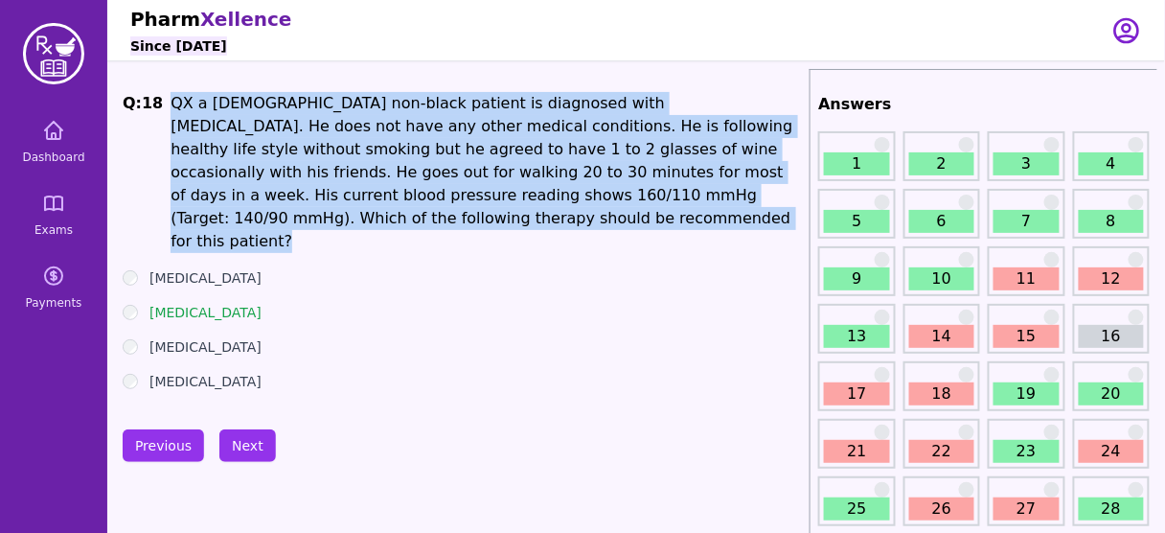
click at [284, 106] on h1 "QX a [DEMOGRAPHIC_DATA] non-black patient is diagnosed with [MEDICAL_DATA]. He …" at bounding box center [486, 172] width 631 height 161
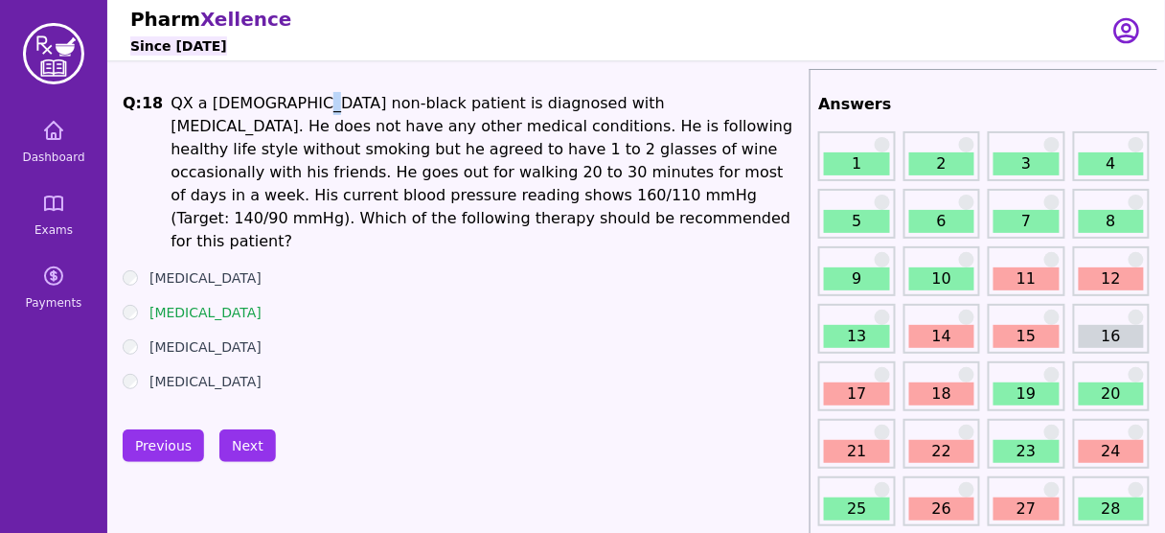
click at [284, 106] on h1 "QX a [DEMOGRAPHIC_DATA] non-black patient is diagnosed with [MEDICAL_DATA]. He …" at bounding box center [486, 172] width 631 height 161
click at [312, 103] on h1 "QX a [DEMOGRAPHIC_DATA] non-black patient is diagnosed with [MEDICAL_DATA]. He …" at bounding box center [486, 172] width 631 height 161
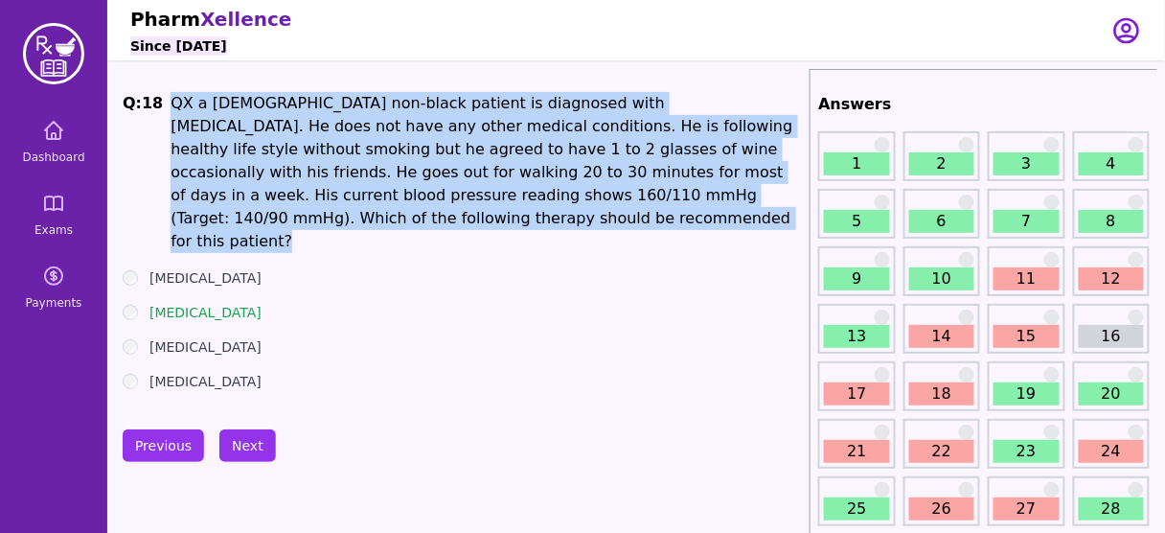
click at [312, 103] on h1 "QX a [DEMOGRAPHIC_DATA] non-black patient is diagnosed with [MEDICAL_DATA]. He …" at bounding box center [486, 172] width 631 height 161
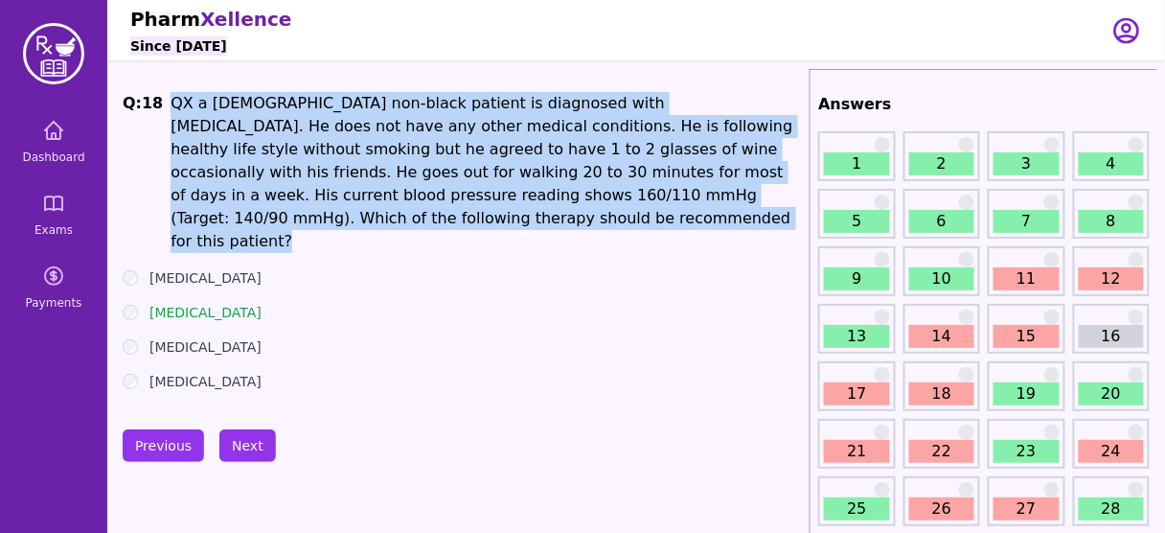
click at [312, 103] on h1 "QX a [DEMOGRAPHIC_DATA] non-black patient is diagnosed with [MEDICAL_DATA]. He …" at bounding box center [486, 172] width 631 height 161
click at [343, 213] on h1 "QX a [DEMOGRAPHIC_DATA] non-black patient is diagnosed with [MEDICAL_DATA]. He …" at bounding box center [486, 172] width 631 height 161
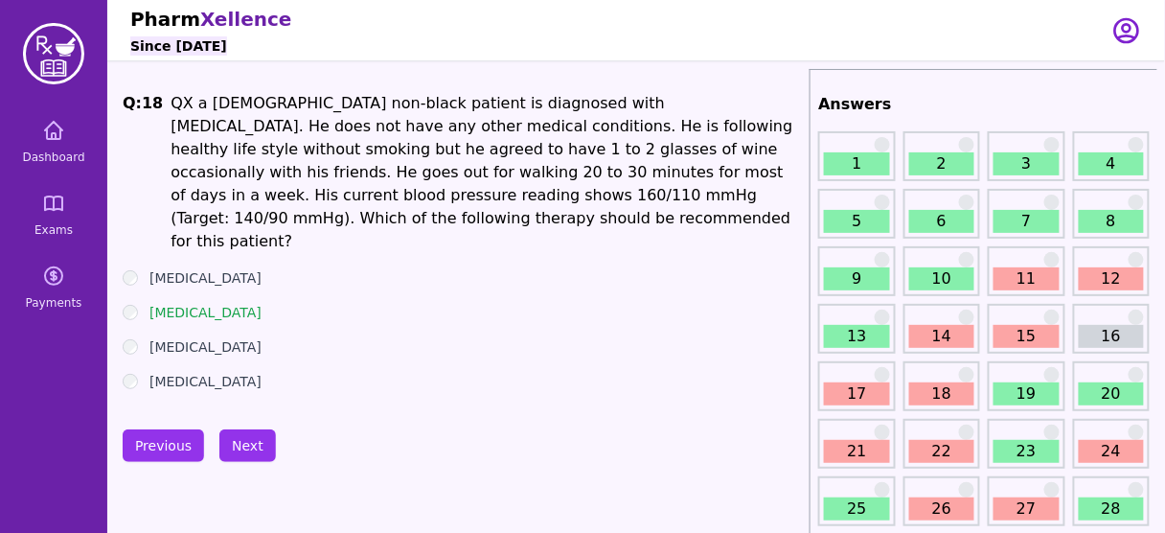
click at [187, 303] on label "[MEDICAL_DATA]" at bounding box center [205, 312] width 112 height 19
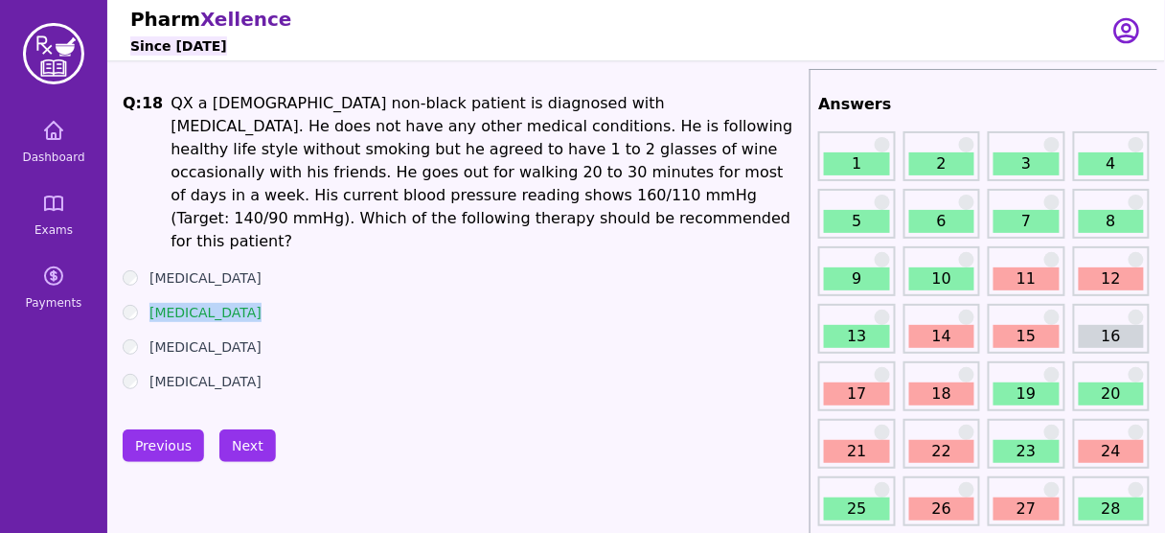
click at [187, 303] on label "[MEDICAL_DATA]" at bounding box center [205, 312] width 112 height 19
click at [238, 333] on ul "[MEDICAL_DATA] [MEDICAL_DATA] [MEDICAL_DATA] [MEDICAL_DATA]" at bounding box center [462, 329] width 679 height 123
click at [180, 303] on label "[MEDICAL_DATA]" at bounding box center [205, 312] width 112 height 19
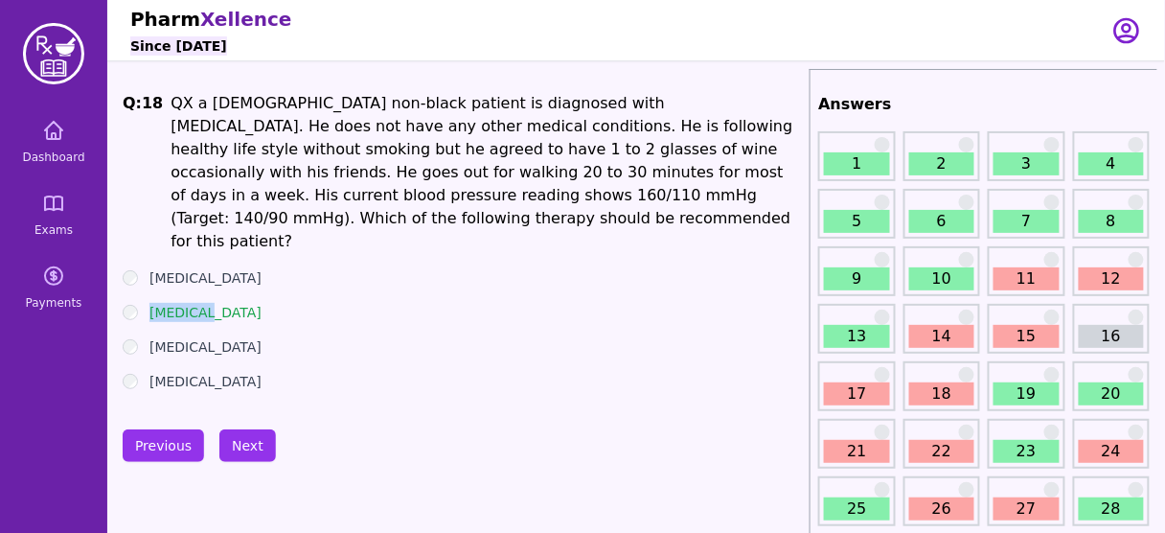
click at [180, 303] on label "[MEDICAL_DATA]" at bounding box center [205, 312] width 112 height 19
click at [246, 430] on button "Next" at bounding box center [247, 445] width 57 height 33
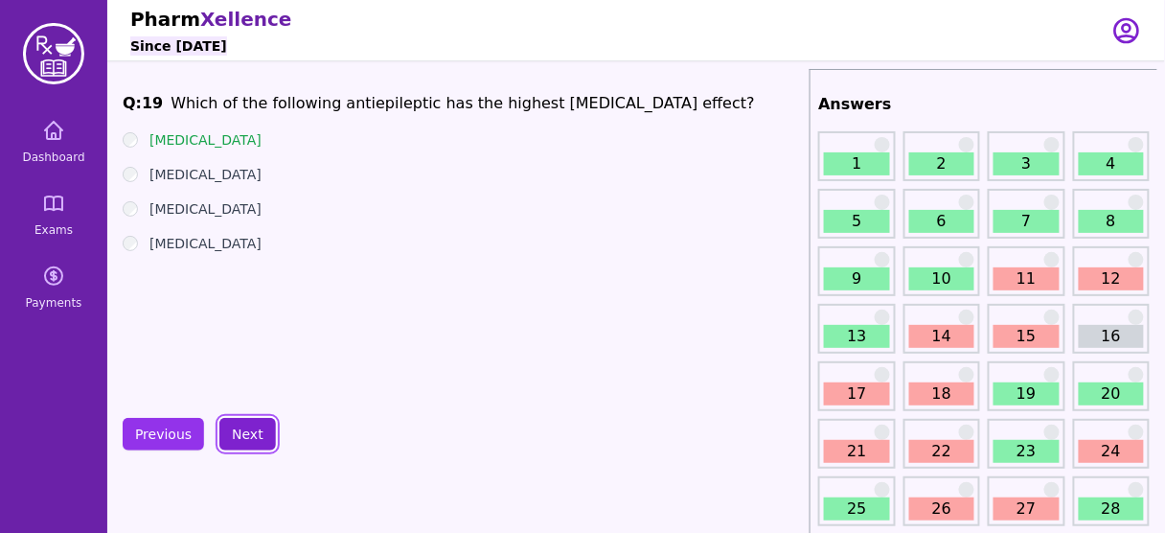
click at [246, 430] on button "Next" at bounding box center [247, 434] width 57 height 33
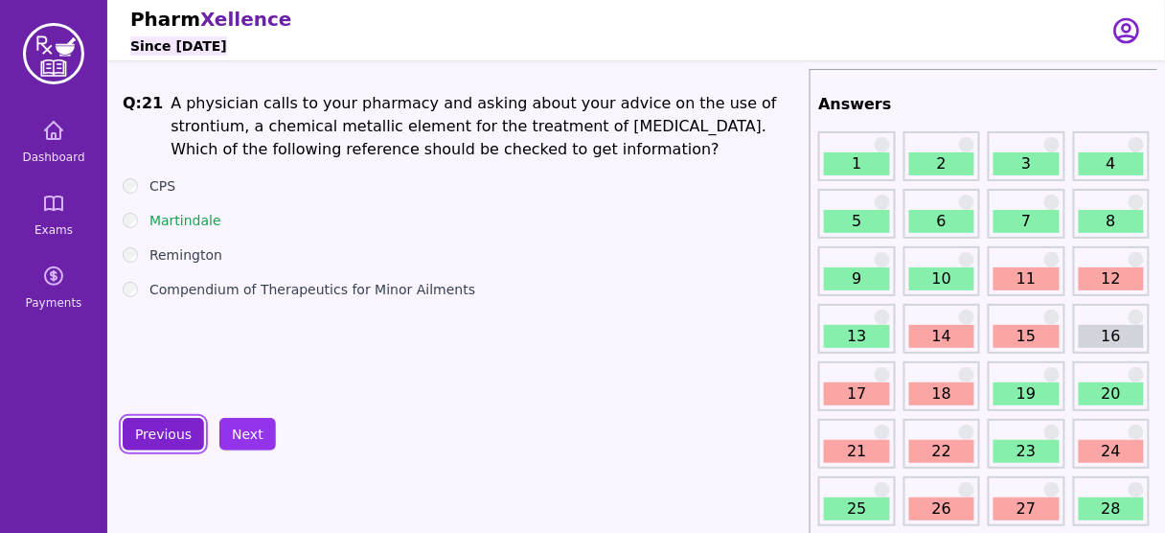
click at [161, 442] on button "Previous" at bounding box center [163, 434] width 81 height 33
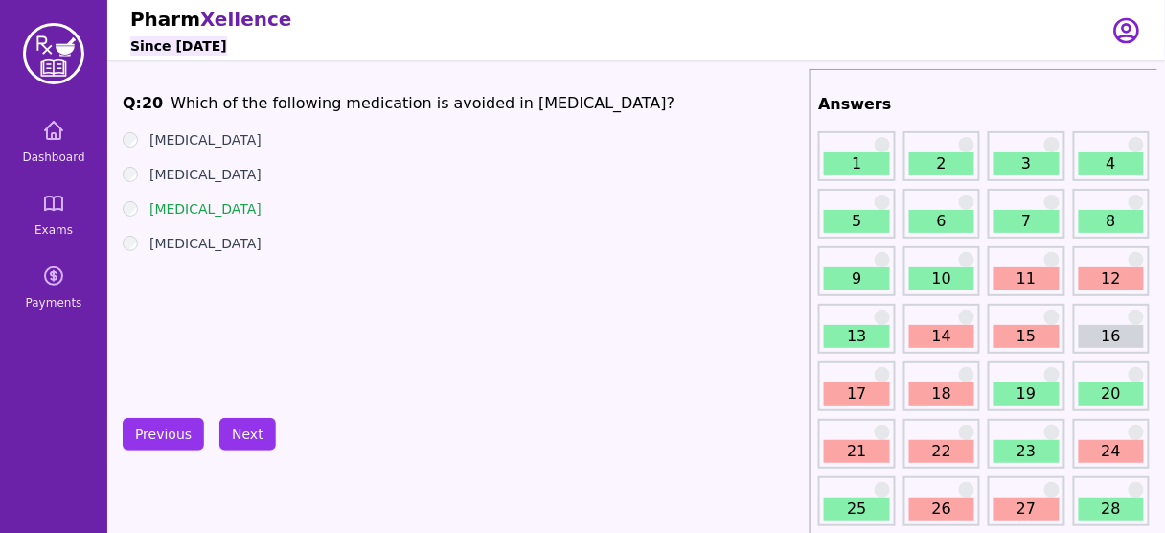
drag, startPoint x: 686, startPoint y: 104, endPoint x: 528, endPoint y: 116, distance: 158.5
drag, startPoint x: 528, startPoint y: 116, endPoint x: 508, endPoint y: 104, distance: 23.2
click at [508, 104] on h1 "Which of the following medication is avoided in [MEDICAL_DATA]?" at bounding box center [423, 103] width 504 height 23
drag, startPoint x: 490, startPoint y: 101, endPoint x: 711, endPoint y: 106, distance: 221.4
click at [711, 106] on span "Q: 20 Which of the following medication is avoided in [MEDICAL_DATA]?" at bounding box center [462, 103] width 679 height 23
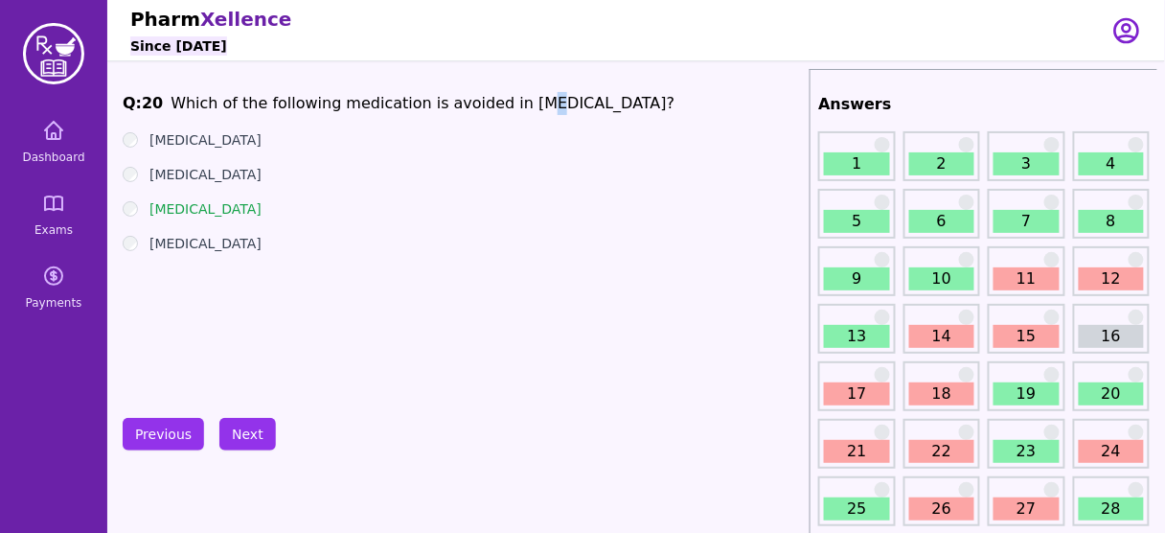
click at [643, 106] on h1 "Which of the following medication is avoided in [MEDICAL_DATA]?" at bounding box center [423, 103] width 504 height 23
click at [658, 106] on h1 "Which of the following medication is avoided in [MEDICAL_DATA]?" at bounding box center [423, 103] width 504 height 23
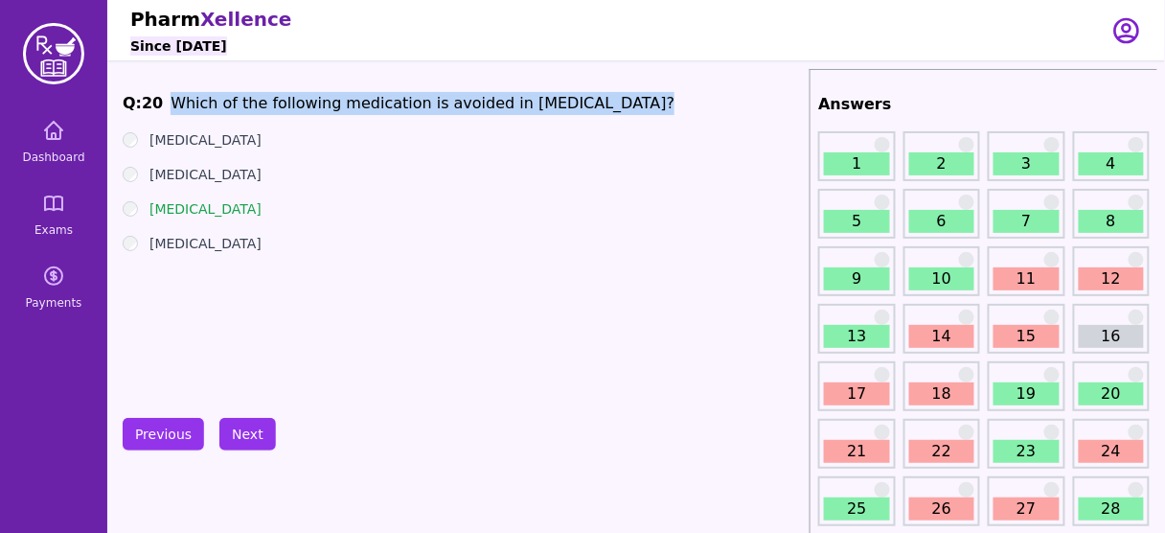
click at [658, 106] on h1 "Which of the following medication is avoided in [MEDICAL_DATA]?" at bounding box center [423, 103] width 504 height 23
copy h1 "Which of the following medication is avoided in [MEDICAL_DATA]?"
click at [245, 436] on button "Next" at bounding box center [247, 434] width 57 height 33
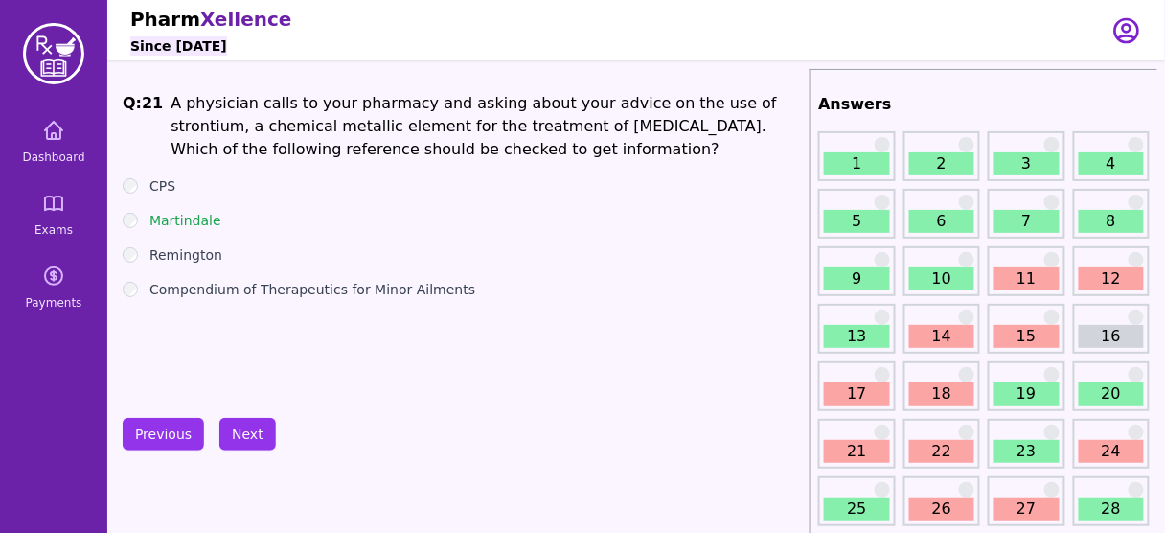
click at [287, 295] on label "Compendium of Therapeutics for Minor Ailments" at bounding box center [312, 289] width 326 height 19
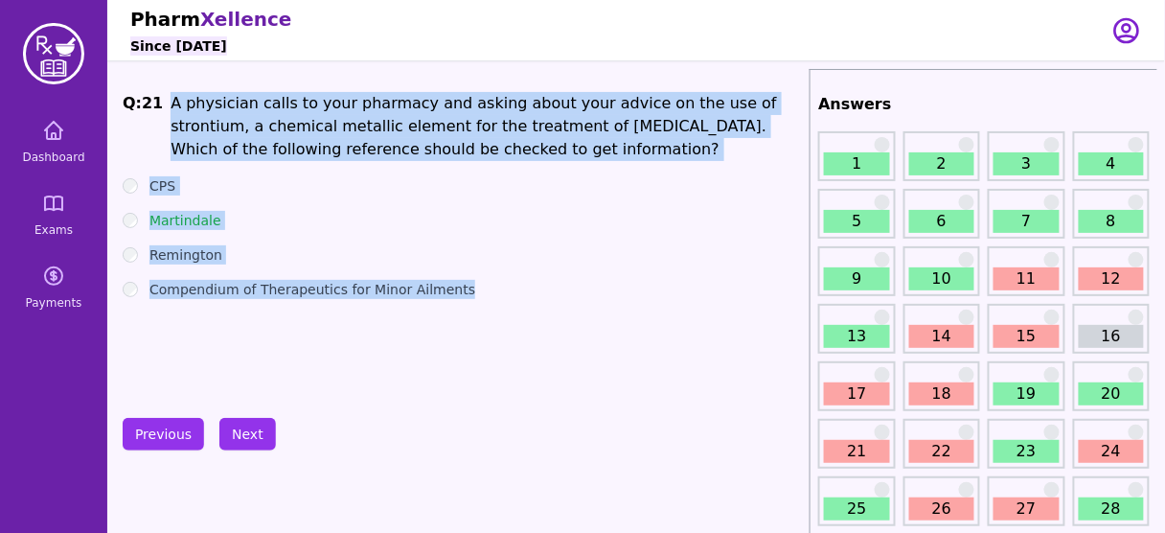
drag, startPoint x: 460, startPoint y: 292, endPoint x: 161, endPoint y: 105, distance: 352.5
click at [161, 105] on div "Q: 21 A physician calls to your pharmacy and asking about your advice on the us…" at bounding box center [462, 235] width 679 height 287
copy div "A physician calls to your pharmacy and asking about your advice on the use of s…"
click at [364, 364] on div "Q: 21 A physician calls to your pharmacy and asking about your advice on the us…" at bounding box center [462, 235] width 679 height 287
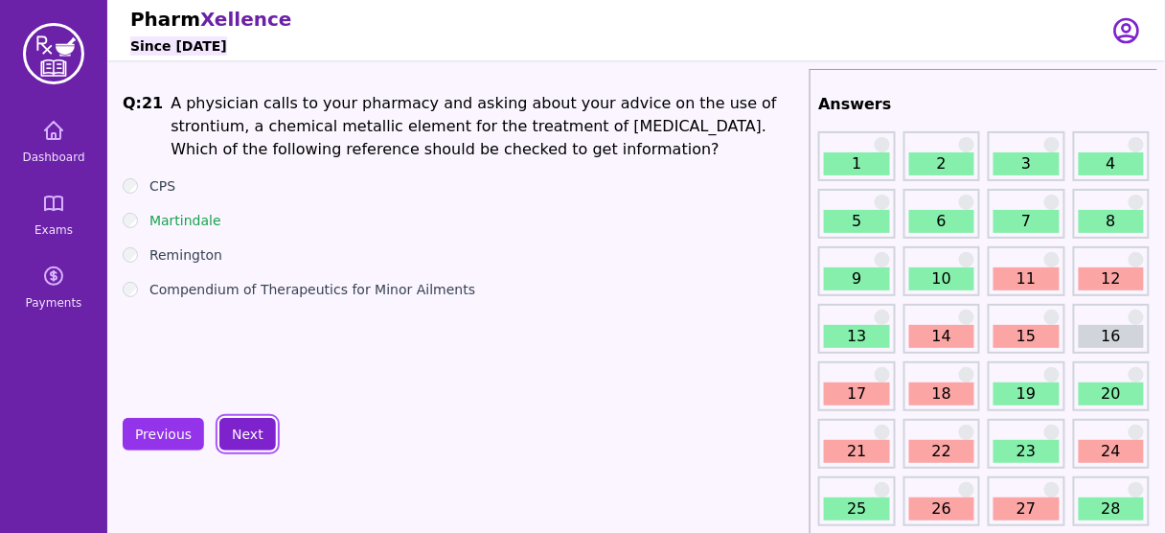
click at [260, 437] on button "Next" at bounding box center [247, 434] width 57 height 33
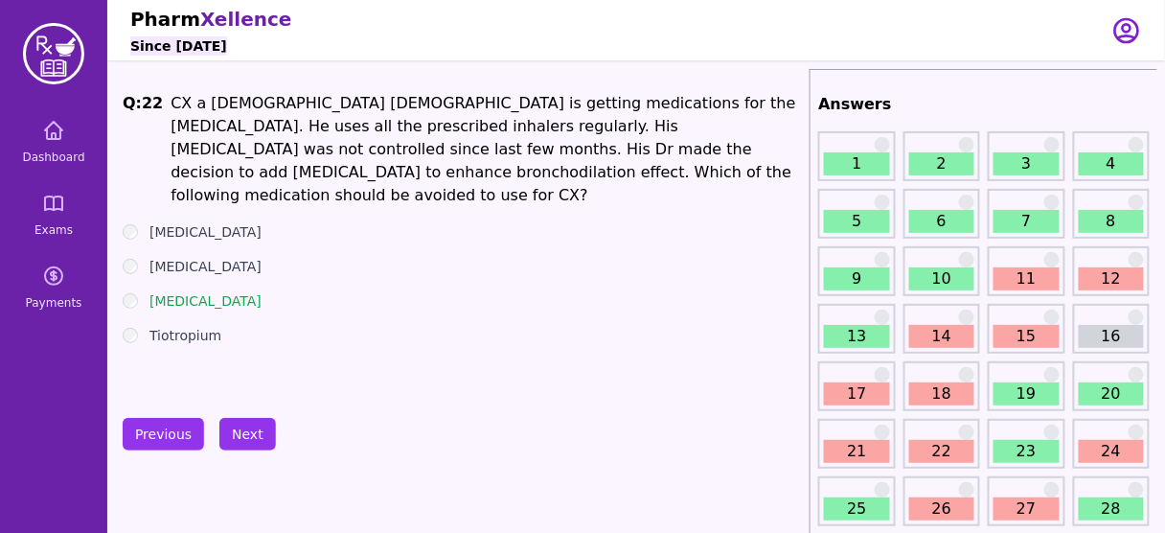
click at [642, 102] on h1 "CX a [DEMOGRAPHIC_DATA] [DEMOGRAPHIC_DATA] is getting medications for the [MEDI…" at bounding box center [486, 149] width 631 height 115
click at [208, 291] on label "[MEDICAL_DATA]" at bounding box center [205, 300] width 112 height 19
click at [212, 222] on label "[MEDICAL_DATA]" at bounding box center [205, 231] width 112 height 19
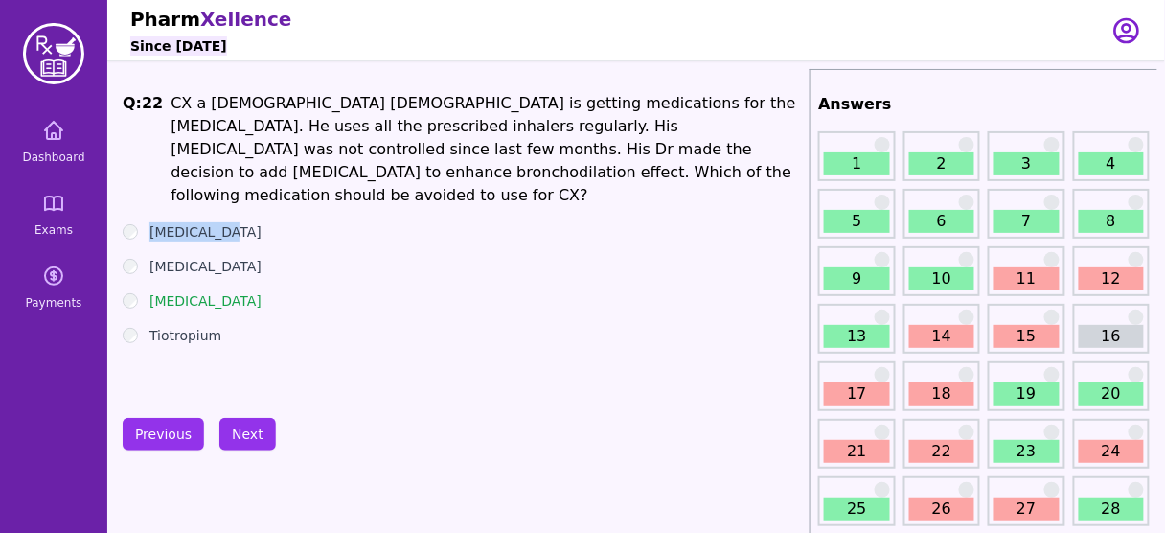
click at [212, 222] on label "[MEDICAL_DATA]" at bounding box center [205, 231] width 112 height 19
click at [179, 291] on label "[MEDICAL_DATA]" at bounding box center [205, 300] width 112 height 19
click at [260, 425] on button "Next" at bounding box center [247, 434] width 57 height 33
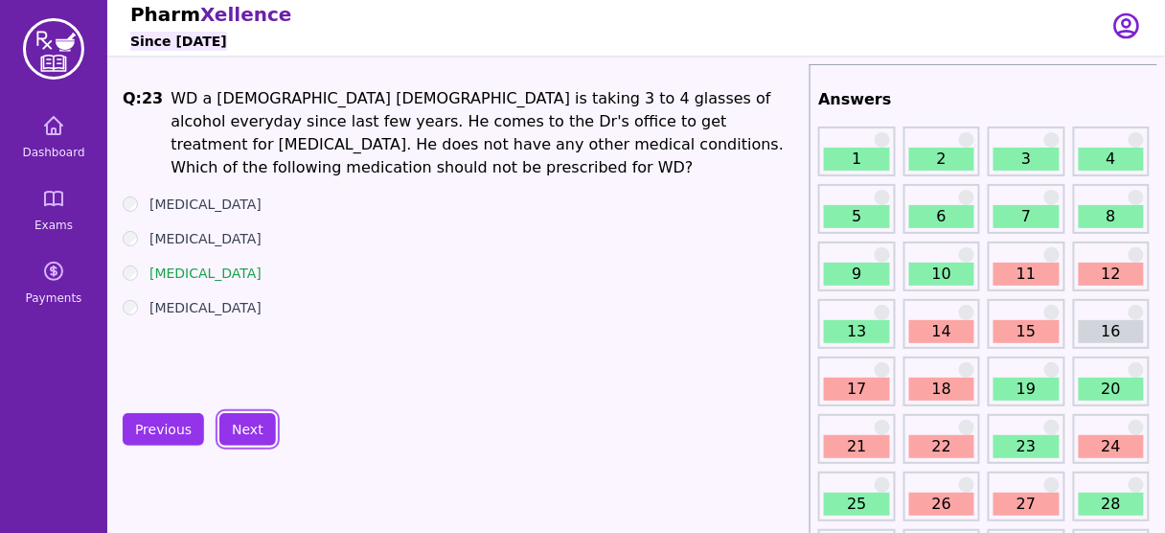
scroll to position [6, 0]
click at [241, 428] on button "Next" at bounding box center [247, 428] width 57 height 33
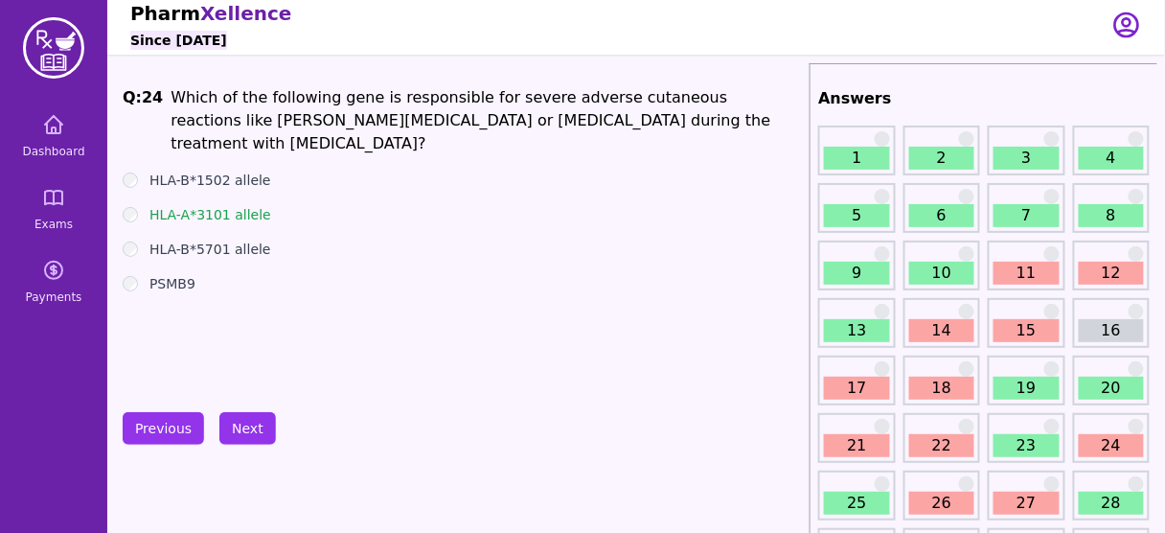
click at [210, 183] on label "HLA-B*1502 allele" at bounding box center [210, 180] width 122 height 19
click at [246, 420] on button "Next" at bounding box center [247, 428] width 57 height 33
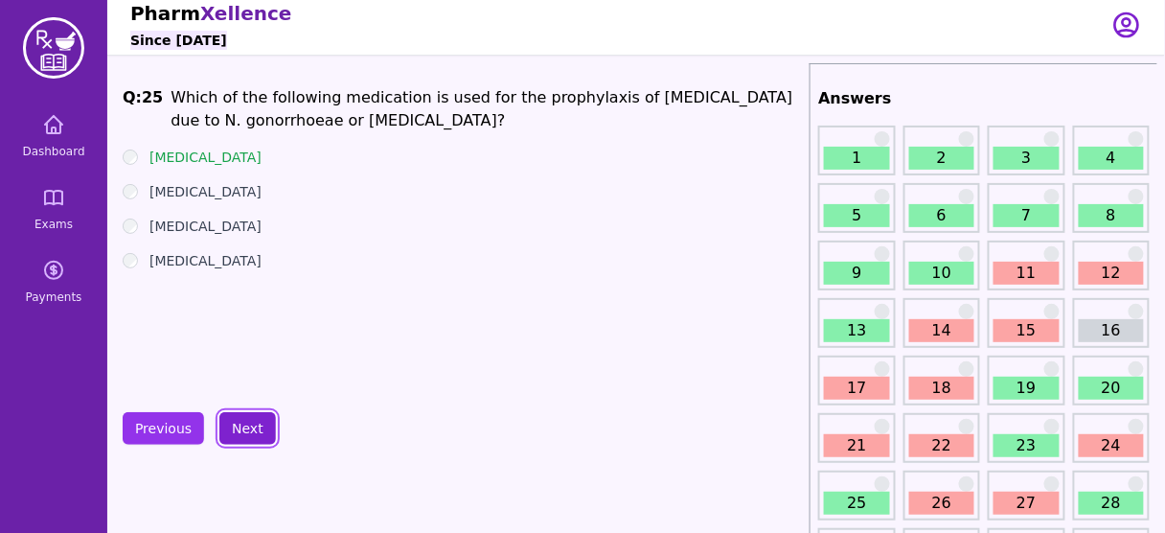
click at [246, 420] on button "Next" at bounding box center [247, 428] width 57 height 33
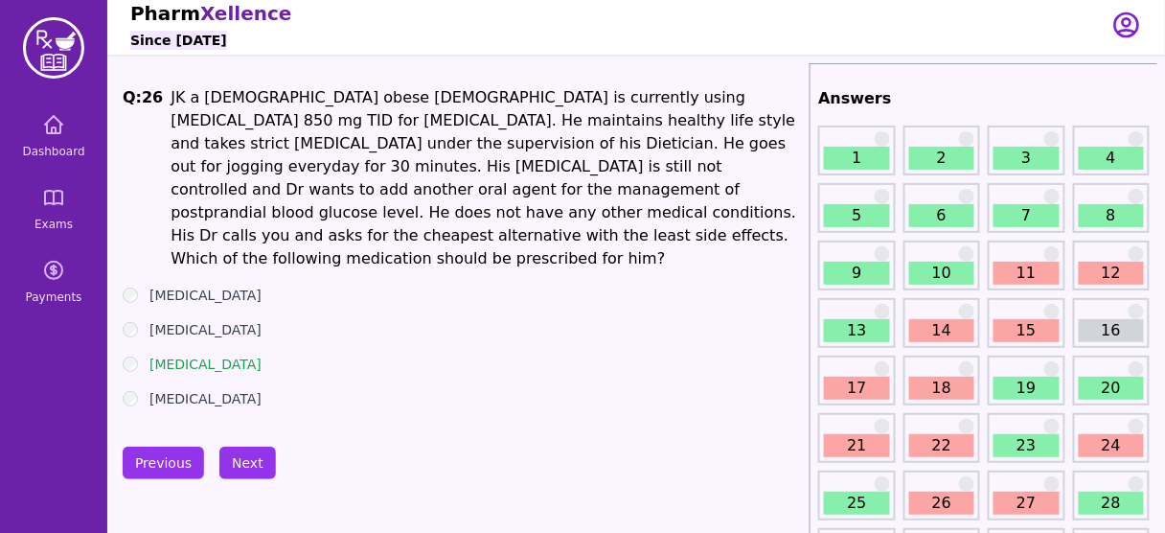
click at [478, 142] on h1 "JK a [DEMOGRAPHIC_DATA] obese [DEMOGRAPHIC_DATA] is currently using [MEDICAL_DA…" at bounding box center [486, 178] width 631 height 184
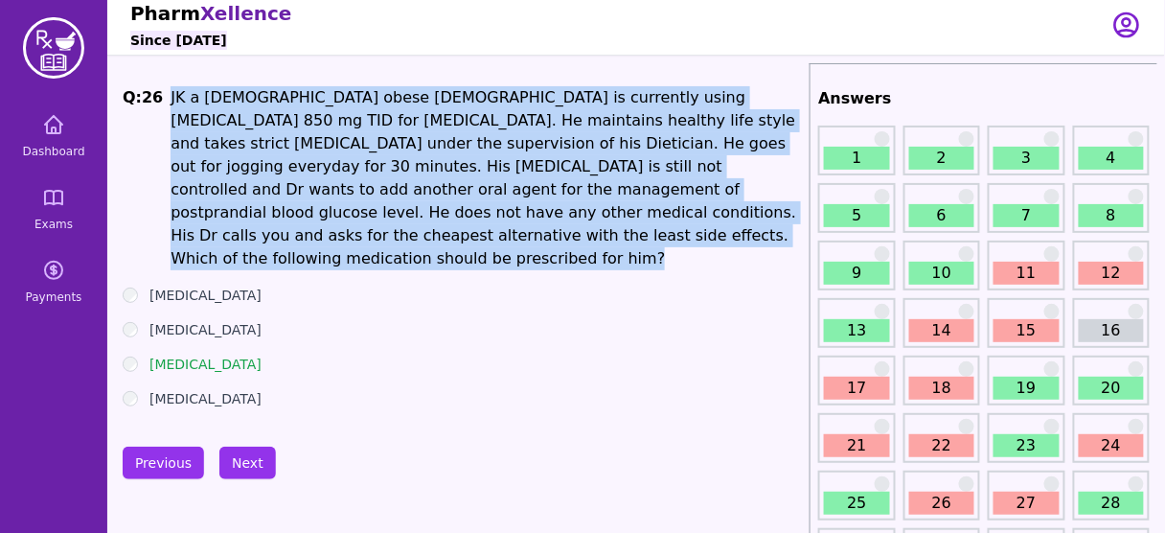
click at [478, 142] on h1 "JK a [DEMOGRAPHIC_DATA] obese [DEMOGRAPHIC_DATA] is currently using [MEDICAL_DA…" at bounding box center [486, 178] width 631 height 184
copy h1 "JK a [DEMOGRAPHIC_DATA] obese [DEMOGRAPHIC_DATA] is currently using [MEDICAL_DA…"
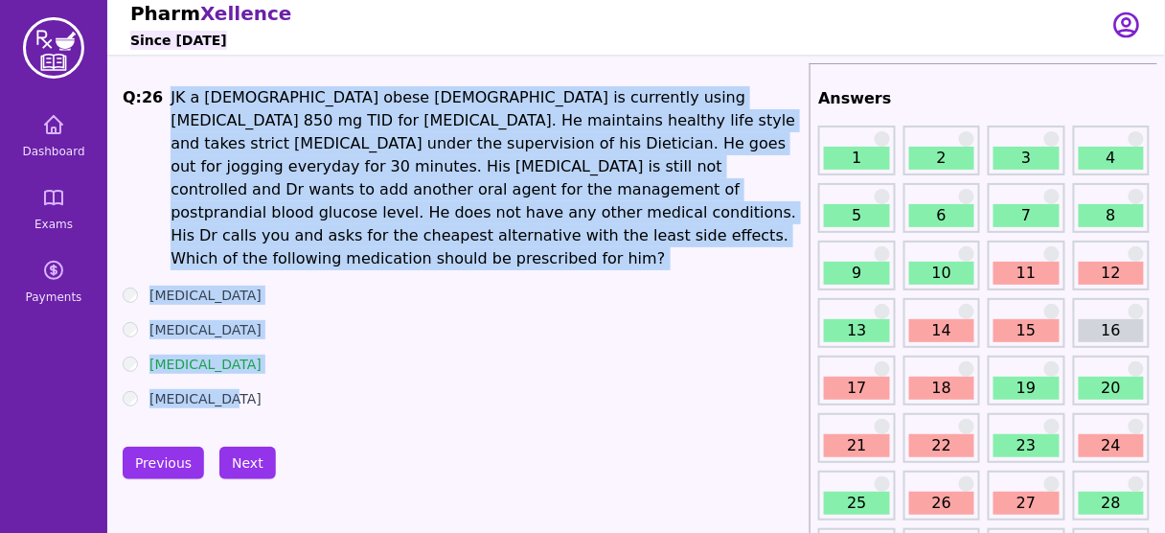
drag, startPoint x: 216, startPoint y: 376, endPoint x: 158, endPoint y: 94, distance: 287.5
click at [158, 94] on div "Q: 26 JK a [DEMOGRAPHIC_DATA] obese [DEMOGRAPHIC_DATA] is currently using [MEDI…" at bounding box center [462, 247] width 679 height 322
copy div "JK a [DEMOGRAPHIC_DATA] obese [DEMOGRAPHIC_DATA] is currently using [MEDICAL_DA…"
click at [345, 389] on div "[MEDICAL_DATA]" at bounding box center [462, 398] width 679 height 19
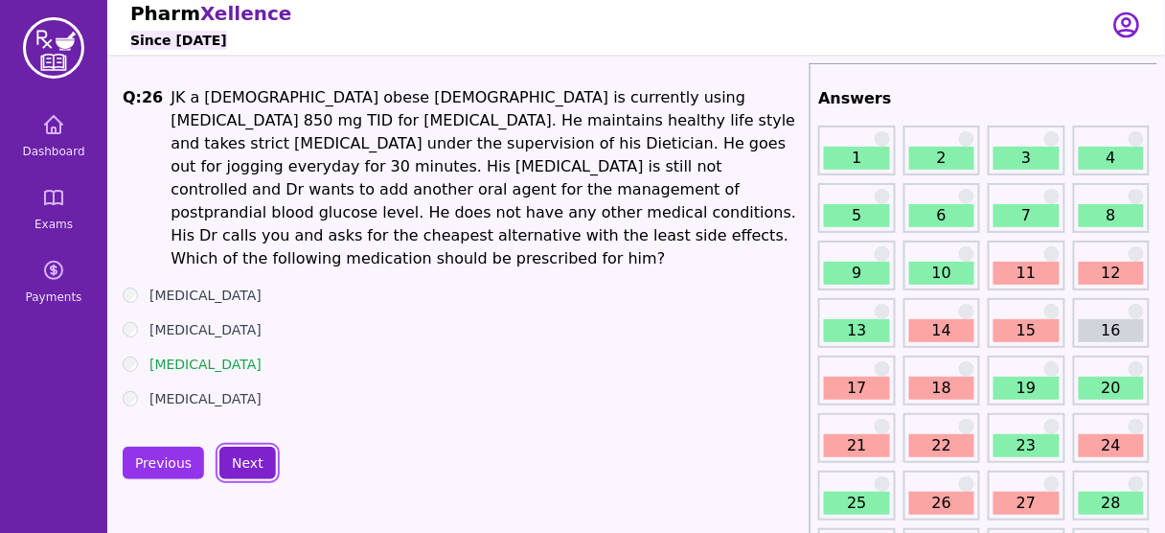
click at [246, 447] on button "Next" at bounding box center [247, 463] width 57 height 33
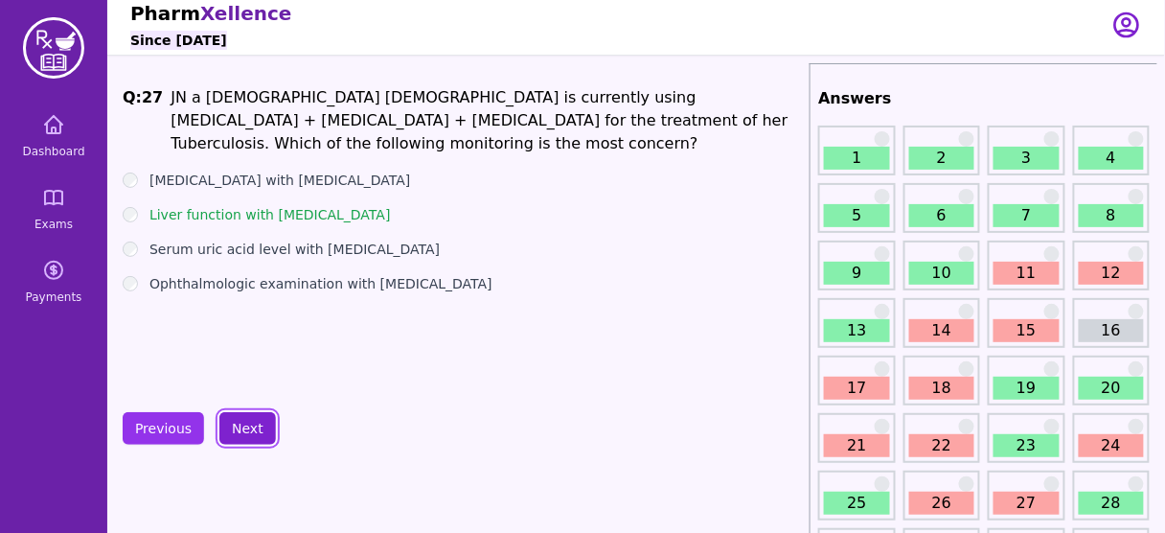
click at [253, 418] on button "Next" at bounding box center [247, 428] width 57 height 33
